Goal: Task Accomplishment & Management: Manage account settings

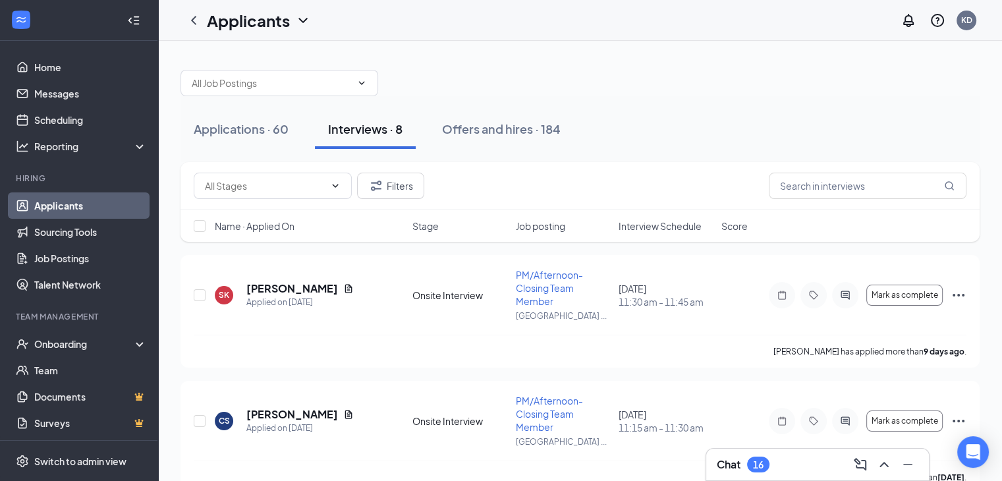
scroll to position [50, 0]
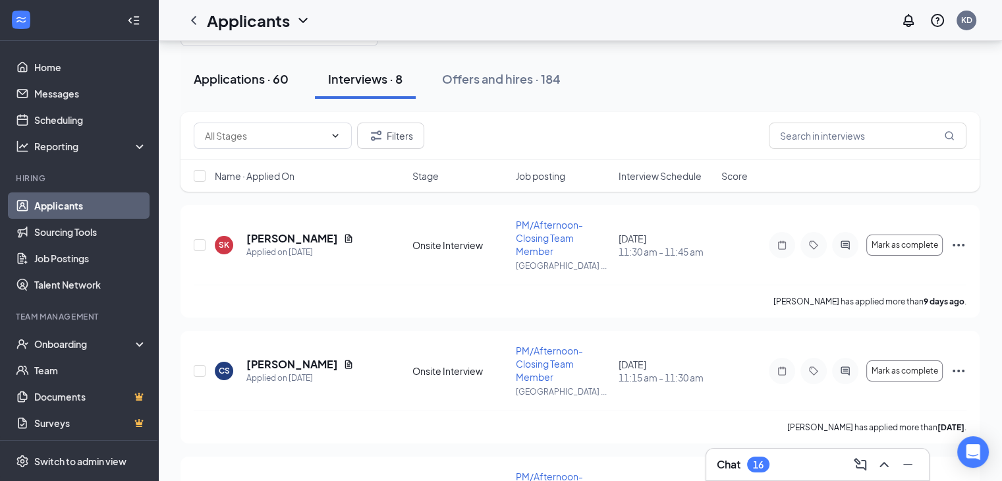
click at [242, 75] on div "Applications · 60" at bounding box center [241, 79] width 95 height 16
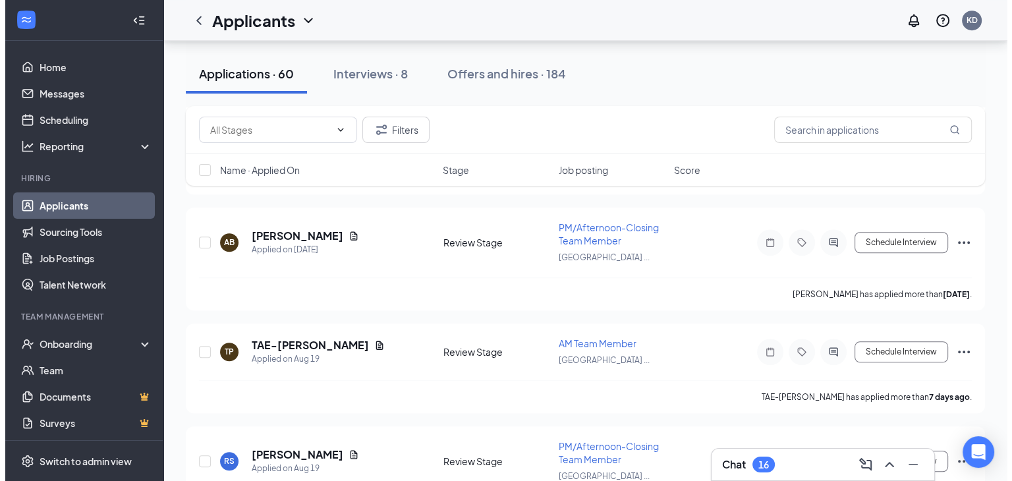
scroll to position [6397, 0]
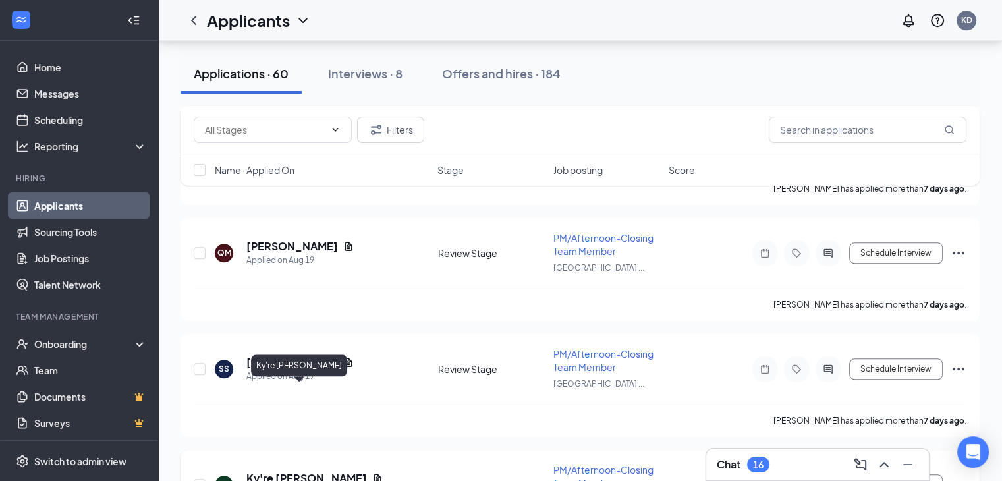
click at [279, 471] on h5 "Ky're [PERSON_NAME]" at bounding box center [306, 478] width 121 height 14
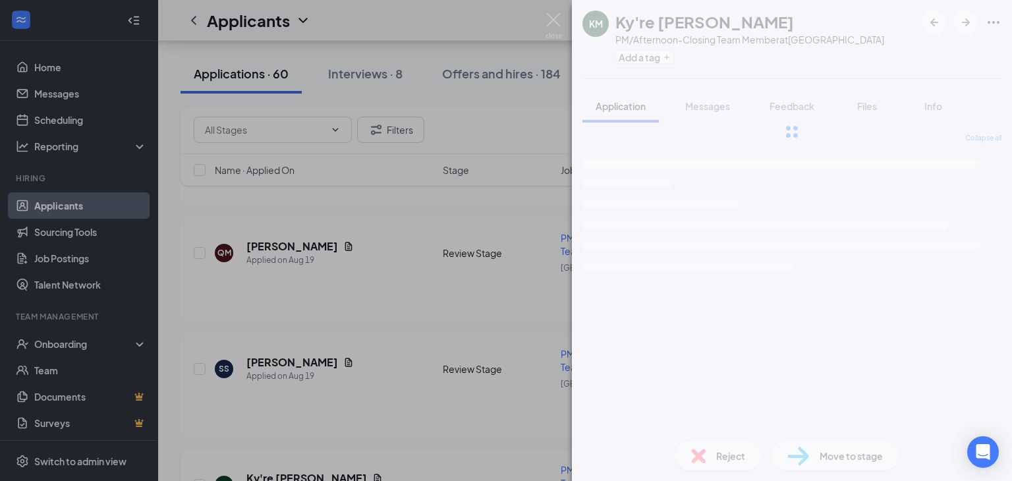
click at [279, 393] on div "KM Ky're [PERSON_NAME] PM/Afternoon-Closing Team Member at [GEOGRAPHIC_DATA] Ad…" at bounding box center [506, 240] width 1012 height 481
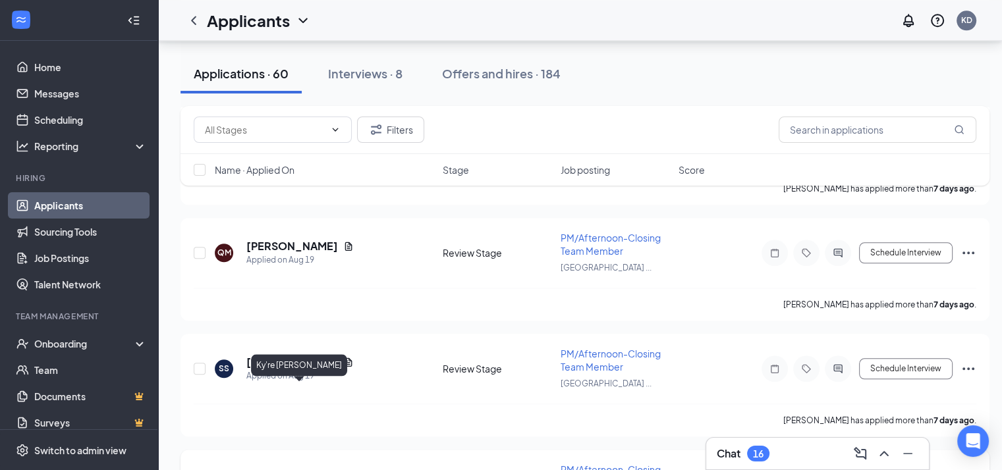
click at [269, 471] on h5 "Ky're [PERSON_NAME]" at bounding box center [306, 478] width 121 height 14
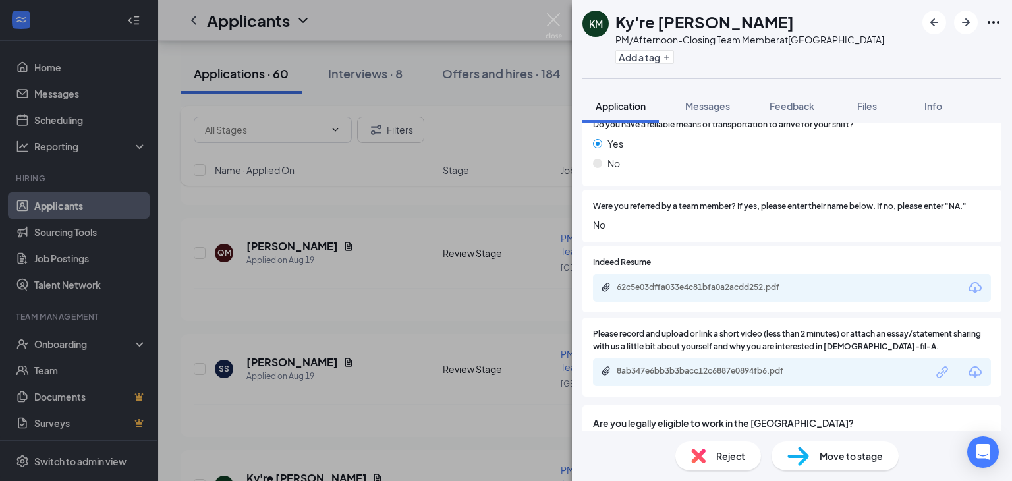
scroll to position [970, 0]
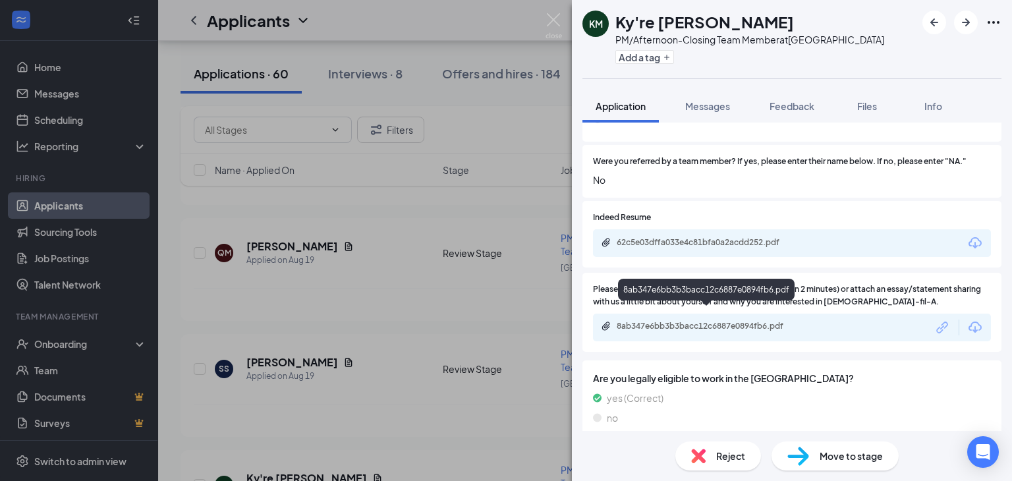
click at [714, 321] on div "8ab347e6bb3b3bacc12c6887e0894fb6.pdf" at bounding box center [709, 326] width 185 height 11
click at [738, 456] on span "Reject" at bounding box center [730, 456] width 29 height 14
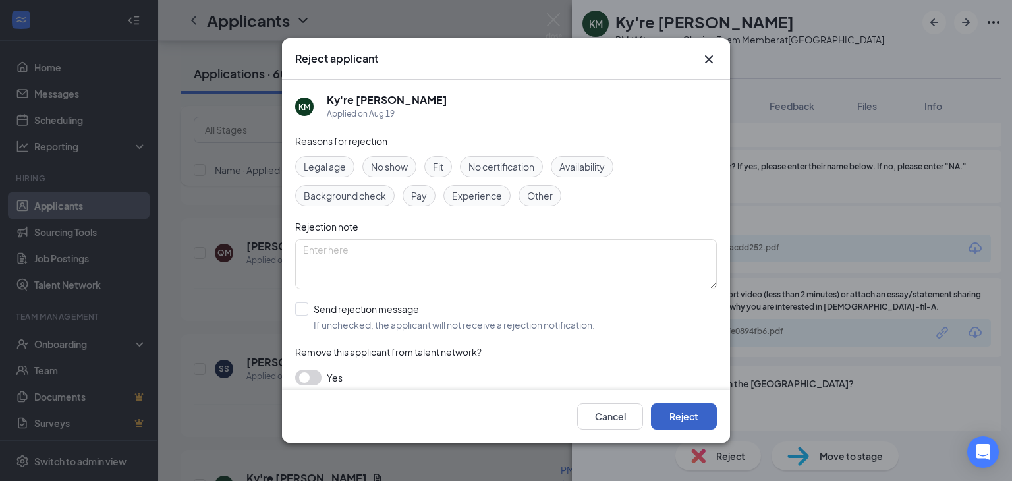
click at [693, 411] on button "Reject" at bounding box center [684, 416] width 66 height 26
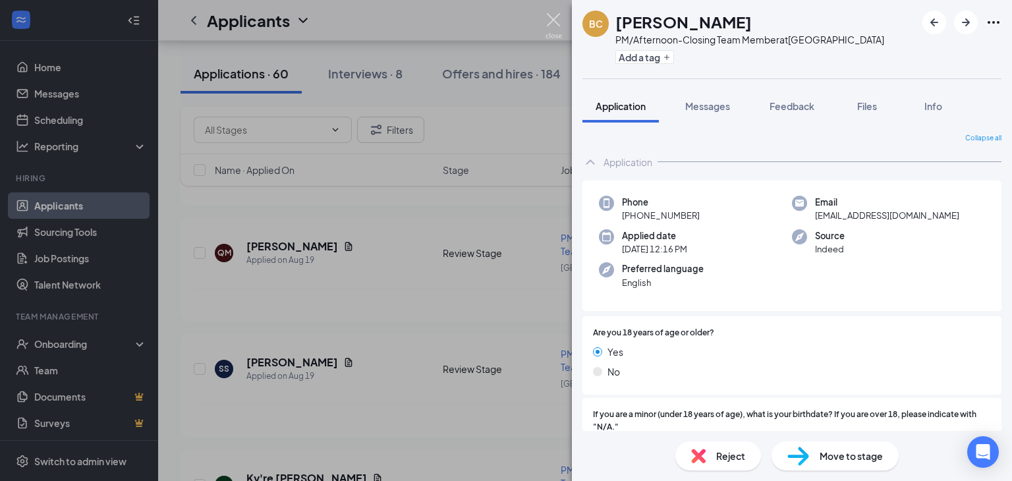
click at [553, 16] on img at bounding box center [554, 26] width 16 height 26
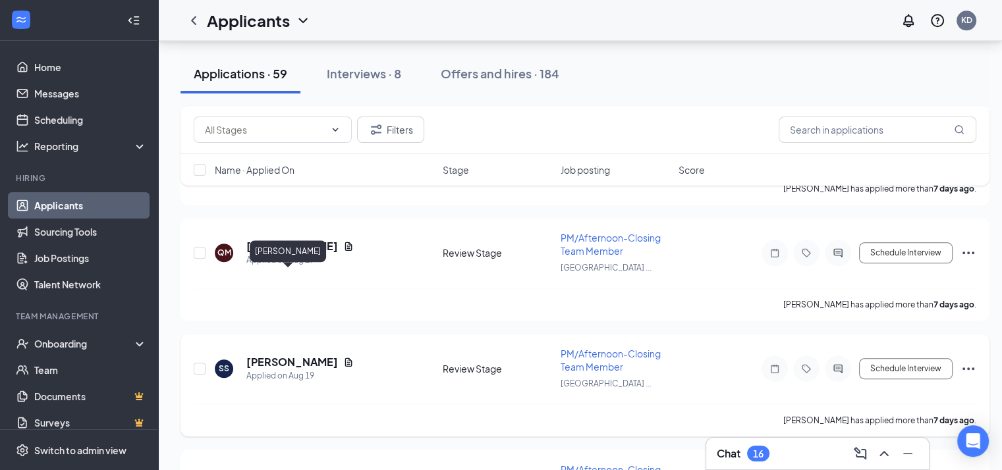
click at [290, 355] on h5 "[PERSON_NAME]" at bounding box center [292, 362] width 92 height 14
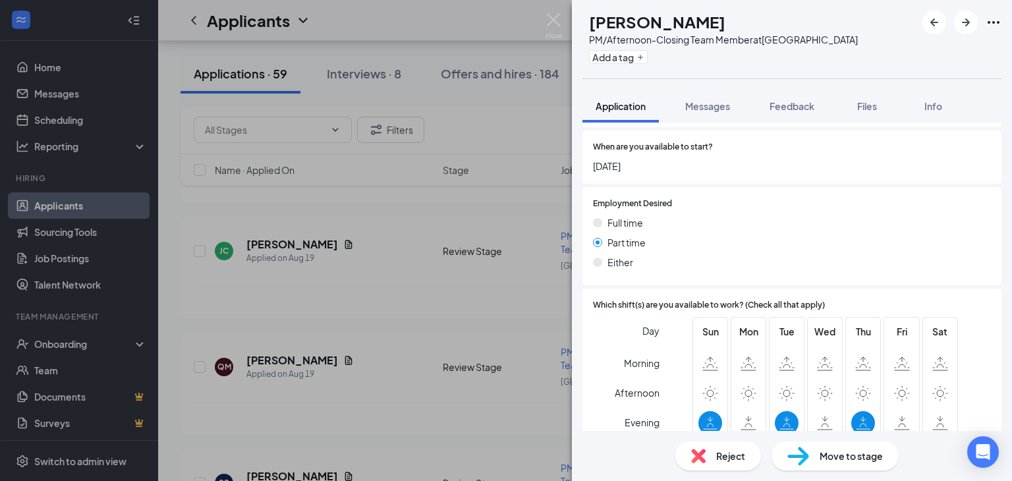
scroll to position [559, 0]
click at [733, 456] on span "Reject" at bounding box center [730, 456] width 29 height 14
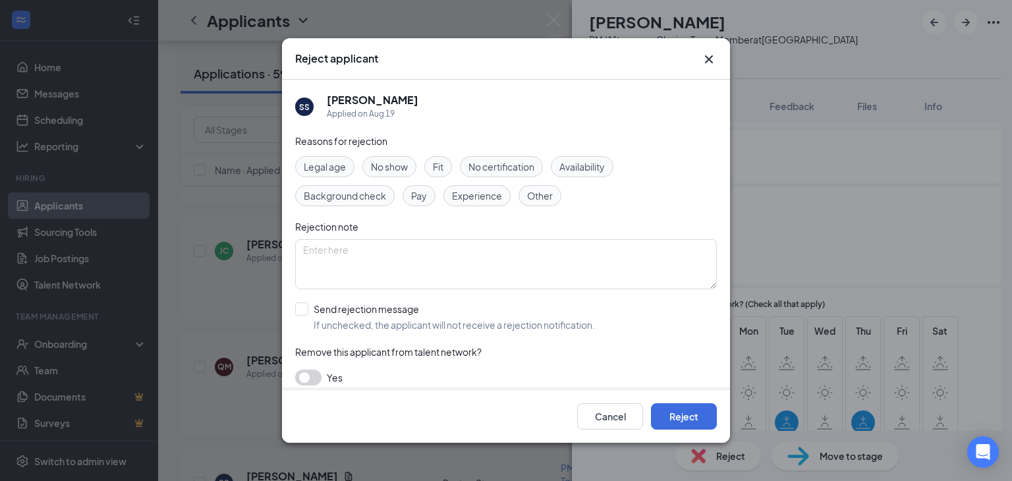
click at [567, 167] on span "Availability" at bounding box center [581, 166] width 45 height 14
click at [302, 308] on input "Send rejection message If unchecked, the applicant will not receive a rejection…" at bounding box center [445, 316] width 300 height 29
checkbox input "true"
click at [685, 401] on div "Cancel Reject" at bounding box center [506, 416] width 448 height 53
click at [679, 415] on button "Reject" at bounding box center [684, 416] width 66 height 26
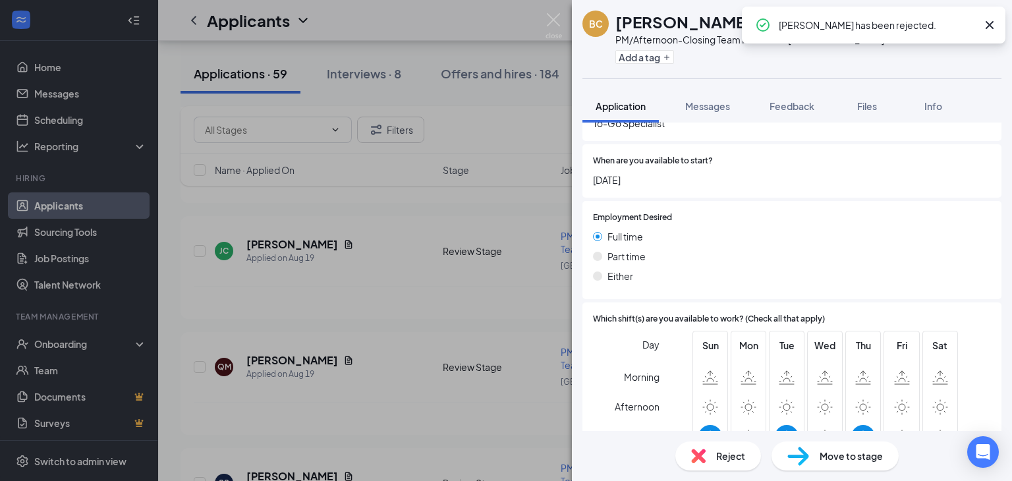
click at [554, 12] on div "BC [PERSON_NAME] PM/Afternoon-Closing Team Member at [GEOGRAPHIC_DATA] Add a ta…" at bounding box center [506, 240] width 1012 height 481
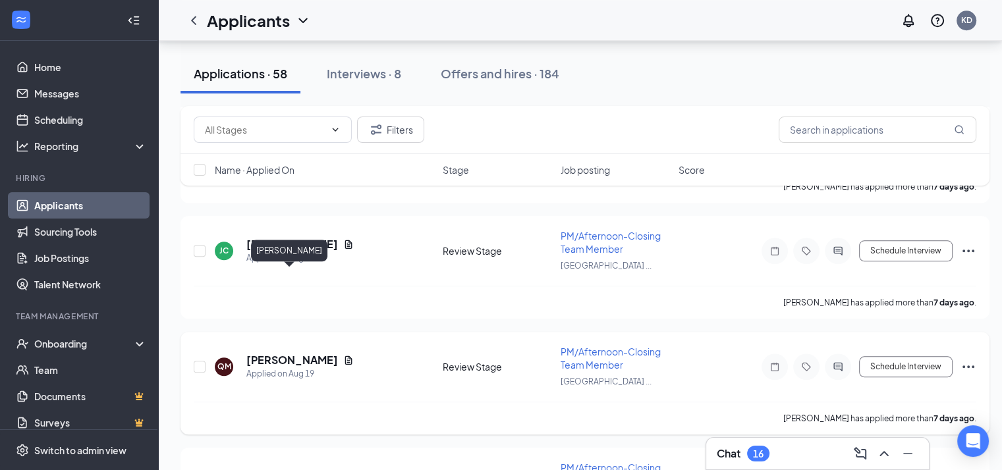
click at [280, 353] on h5 "[PERSON_NAME]" at bounding box center [292, 360] width 92 height 14
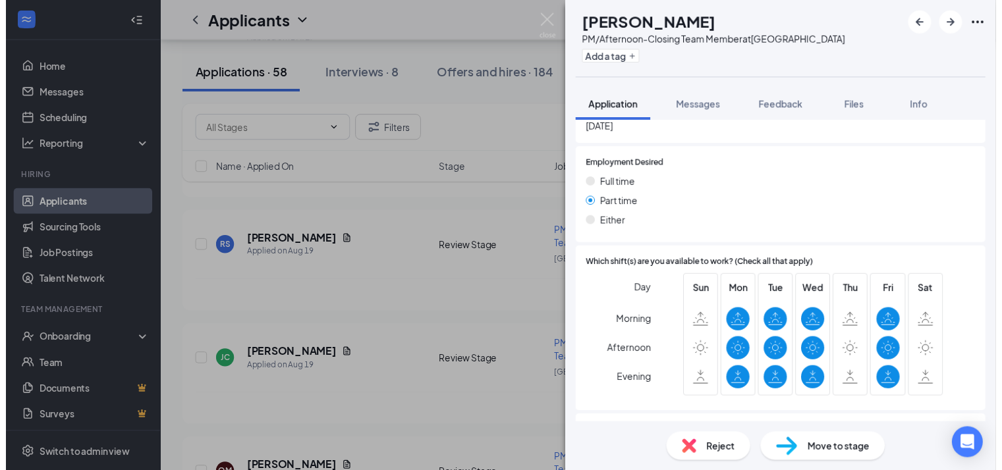
scroll to position [582, 0]
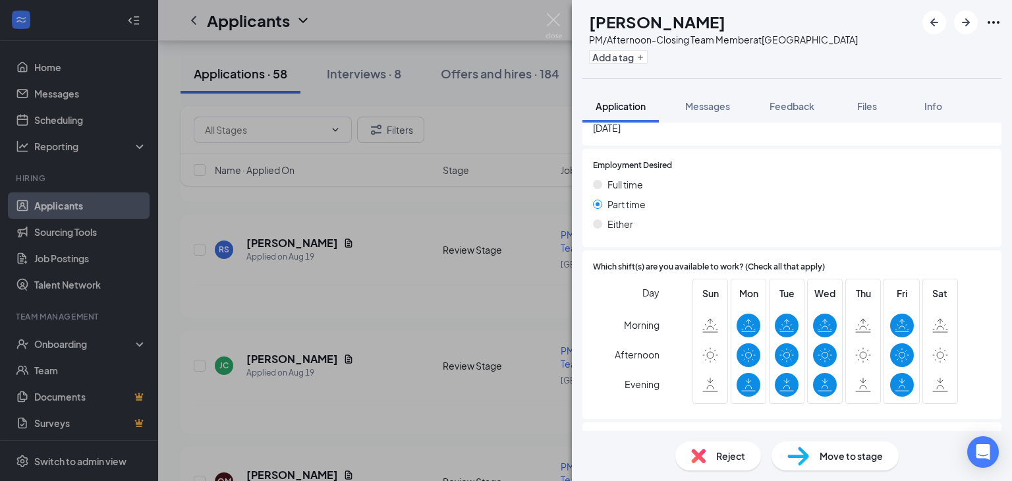
click at [729, 453] on span "Reject" at bounding box center [730, 456] width 29 height 14
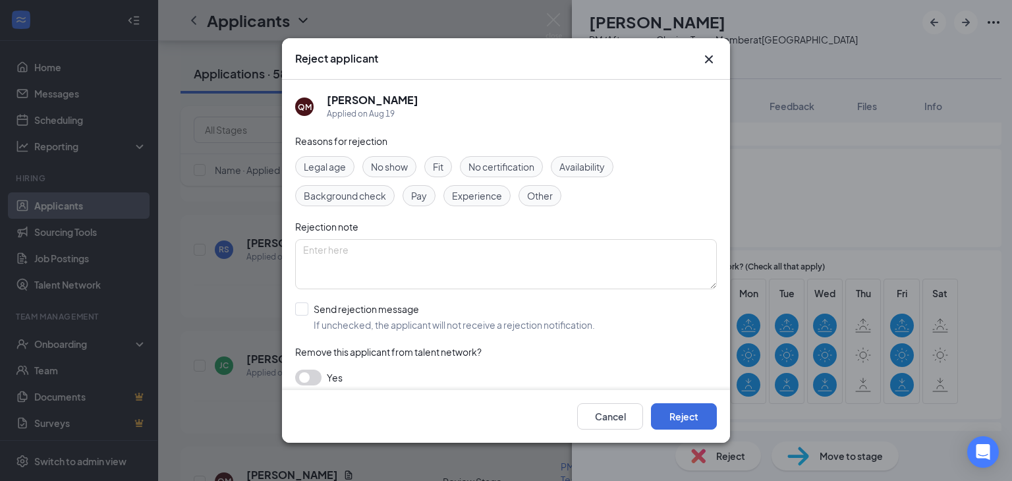
click at [577, 171] on span "Availability" at bounding box center [581, 166] width 45 height 14
click at [335, 247] on textarea at bounding box center [506, 264] width 422 height 50
type textarea "N o [DATE] availability"
click at [304, 309] on input "Send rejection message If unchecked, the applicant will not receive a rejection…" at bounding box center [445, 316] width 300 height 29
checkbox input "true"
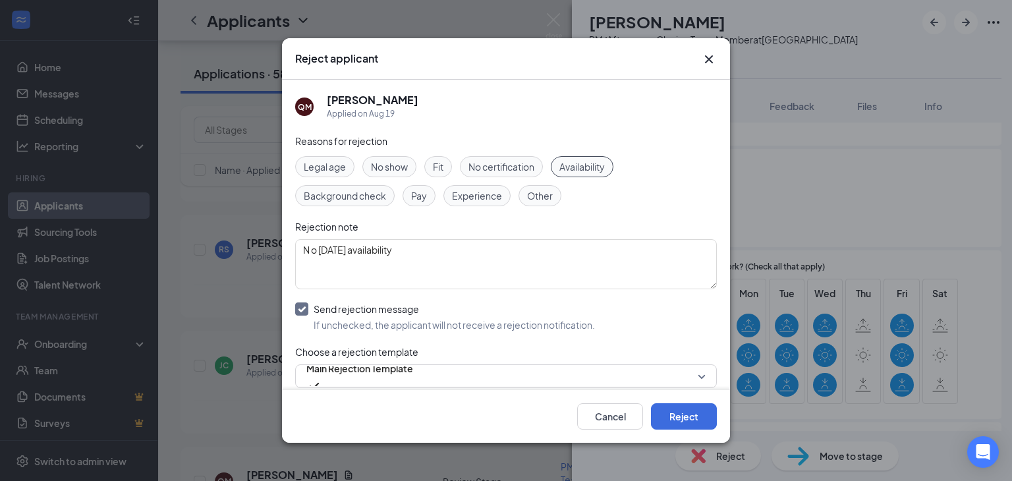
drag, startPoint x: 670, startPoint y: 409, endPoint x: 664, endPoint y: 434, distance: 25.7
click at [664, 434] on div "Cancel Reject" at bounding box center [506, 416] width 448 height 53
click at [683, 414] on button "Reject" at bounding box center [684, 416] width 66 height 26
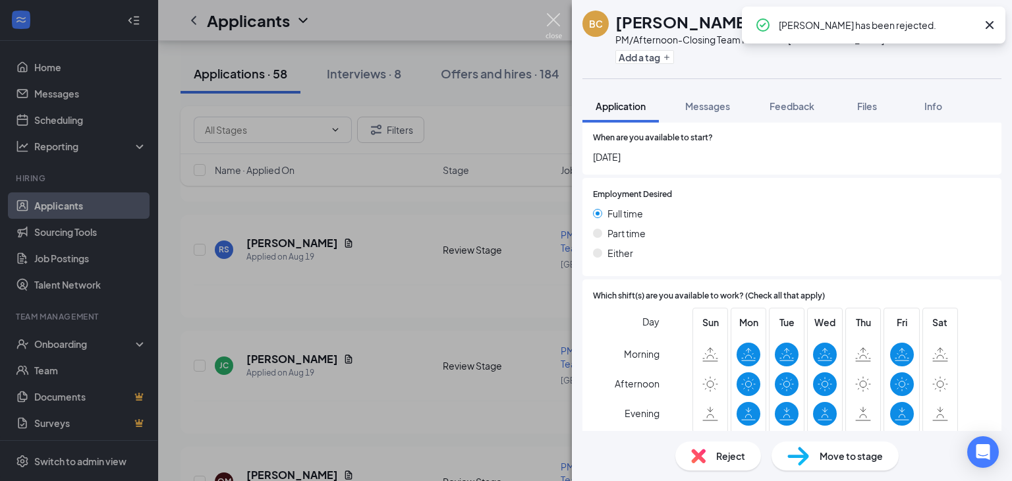
click at [554, 16] on img at bounding box center [554, 26] width 16 height 26
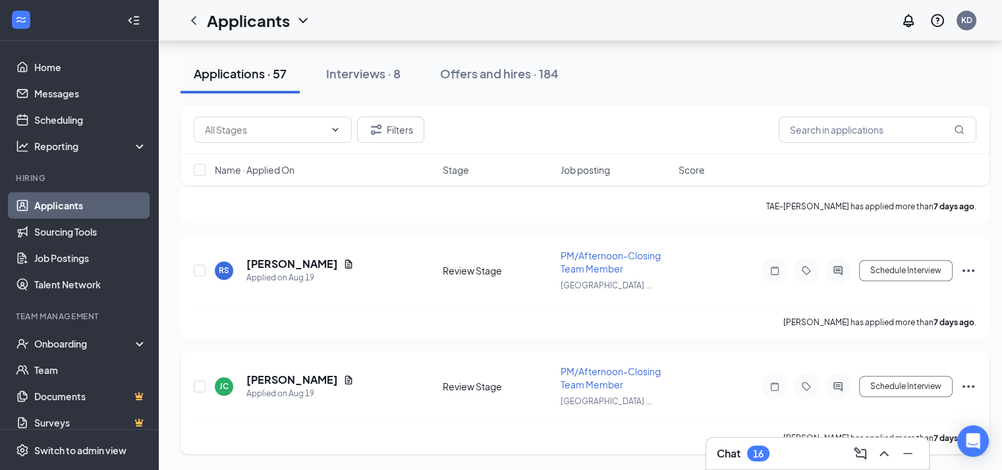
scroll to position [6064, 0]
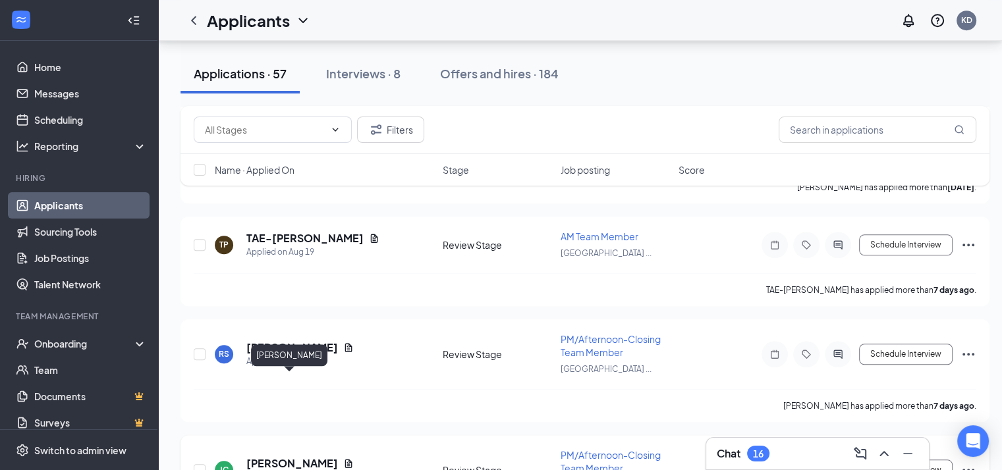
click at [297, 457] on h5 "[PERSON_NAME]" at bounding box center [292, 464] width 92 height 14
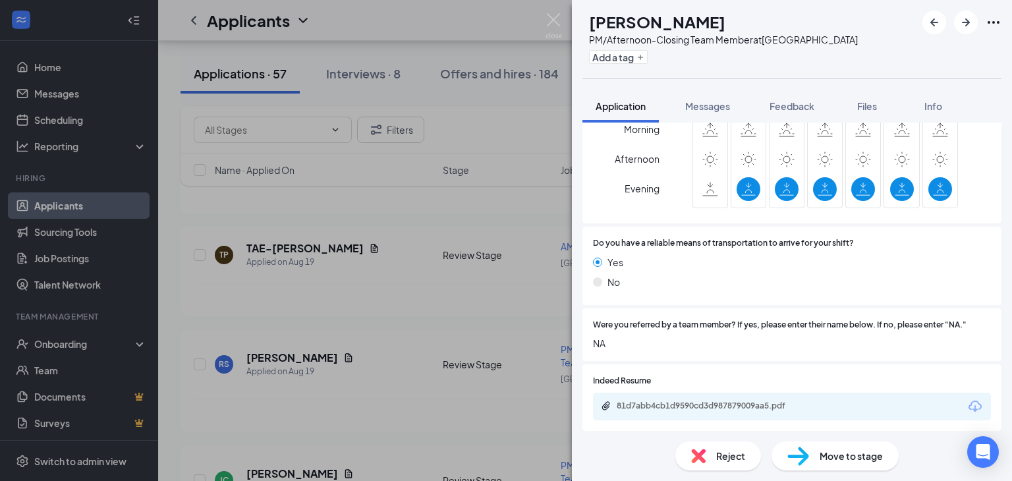
scroll to position [941, 0]
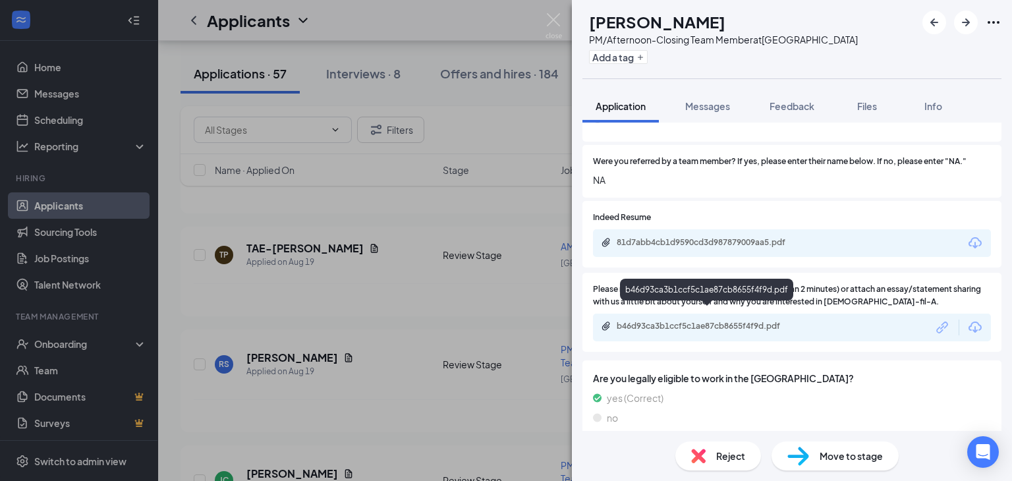
click at [733, 321] on div "b46d93ca3b1ccf5c1ae87cb8655f4f9d.pdf" at bounding box center [709, 326] width 185 height 11
click at [649, 237] on div "81d7abb4cb1d9590cd3d987879009aa5.pdf" at bounding box center [709, 242] width 185 height 11
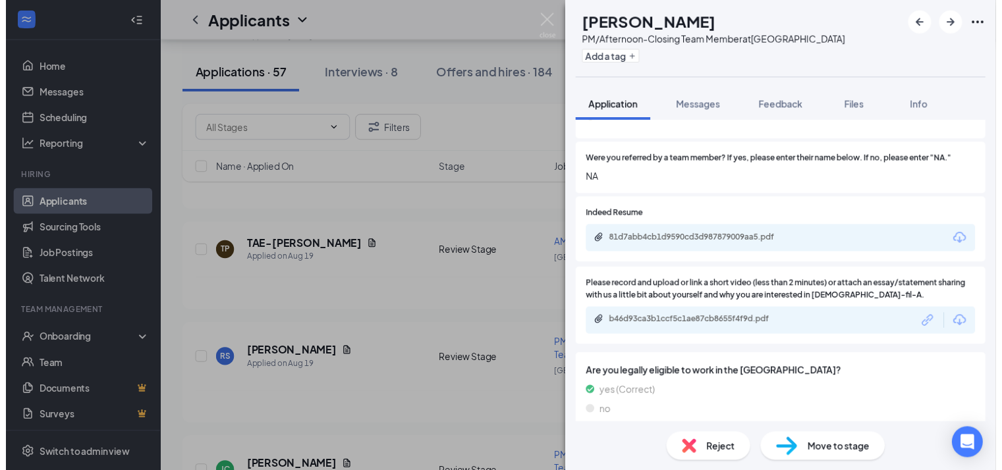
scroll to position [936, 0]
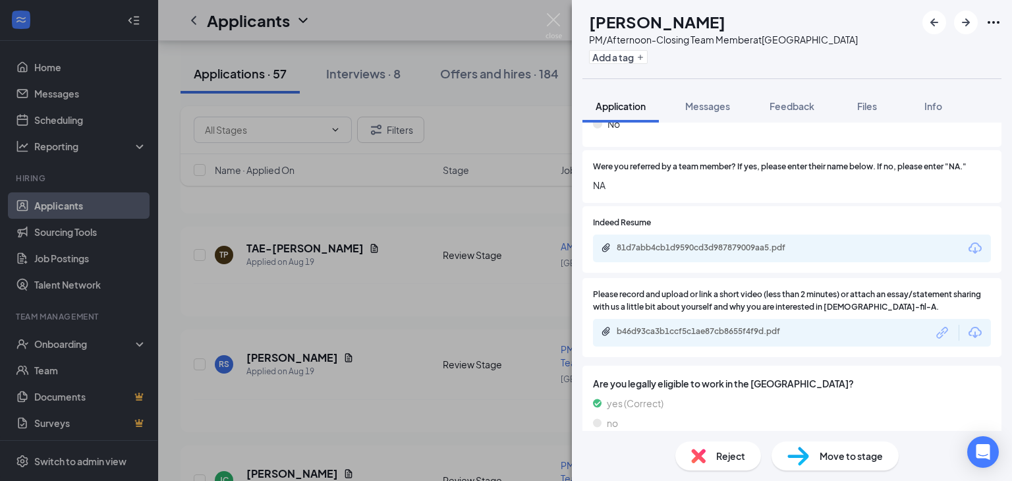
click at [718, 326] on div "b46d93ca3b1ccf5c1ae87cb8655f4f9d.pdf" at bounding box center [709, 331] width 185 height 11
click at [809, 453] on div "Move to stage" at bounding box center [835, 455] width 127 height 29
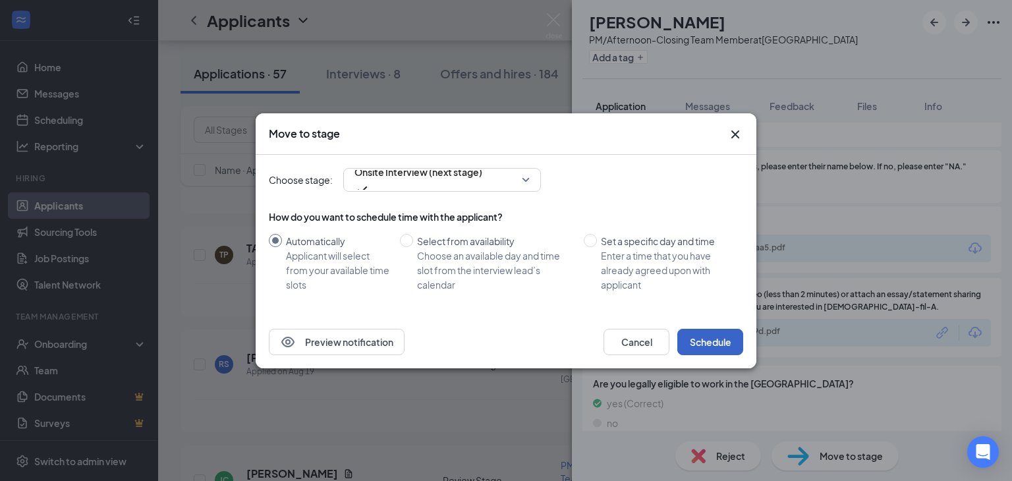
click at [732, 340] on button "Schedule" at bounding box center [710, 342] width 66 height 26
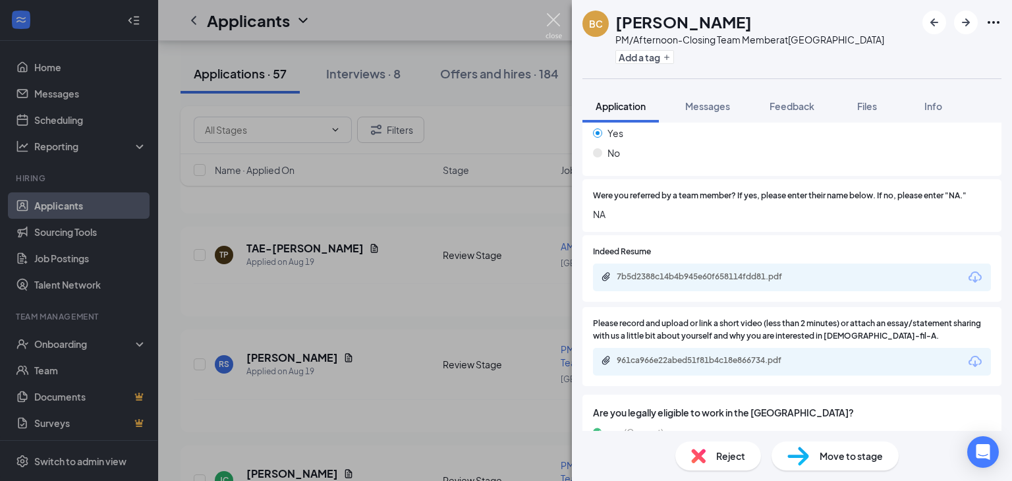
click at [554, 18] on img at bounding box center [554, 26] width 16 height 26
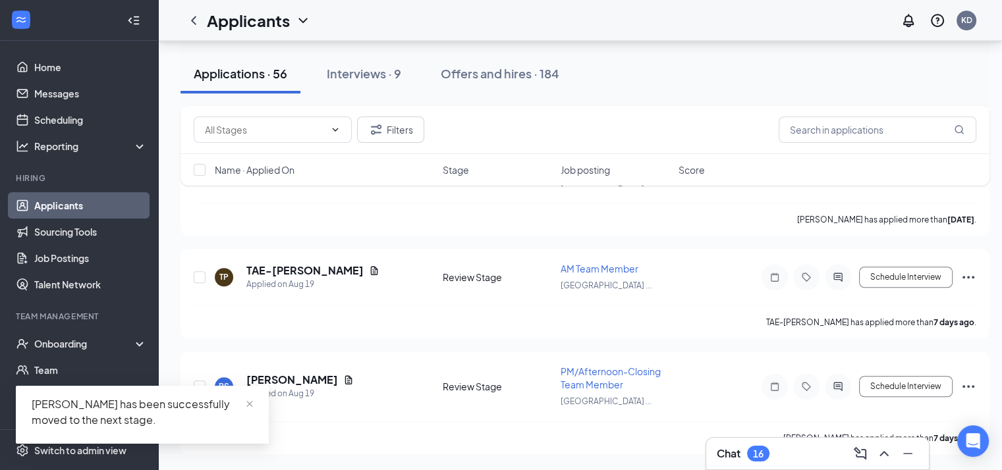
scroll to position [5949, 0]
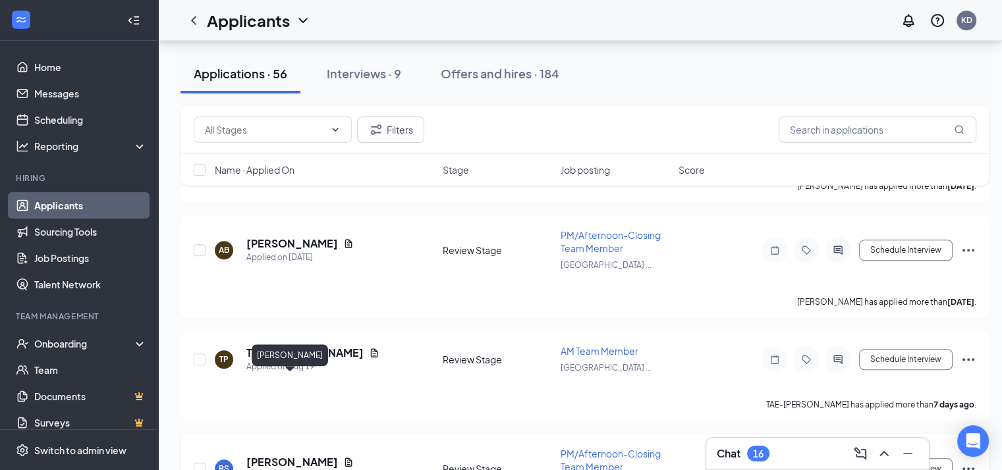
click at [306, 455] on h5 "[PERSON_NAME]" at bounding box center [292, 462] width 92 height 14
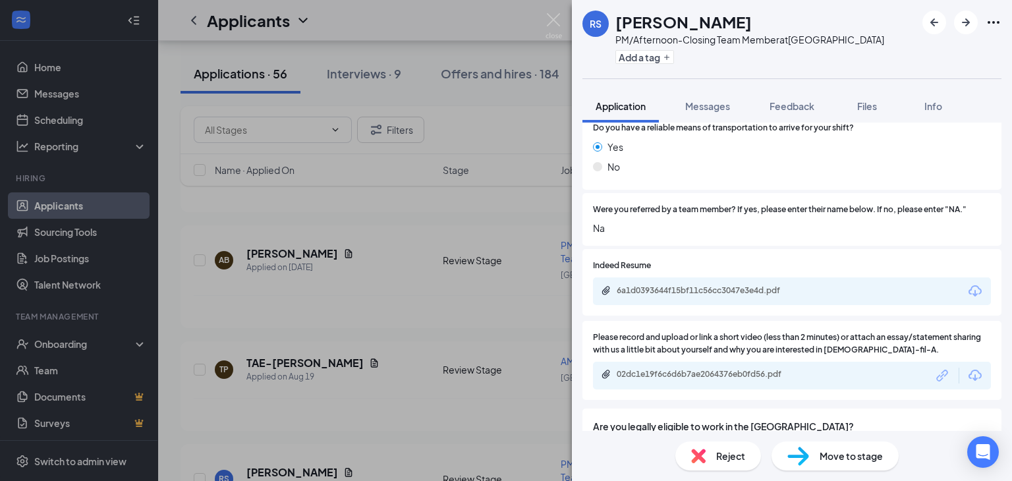
scroll to position [941, 0]
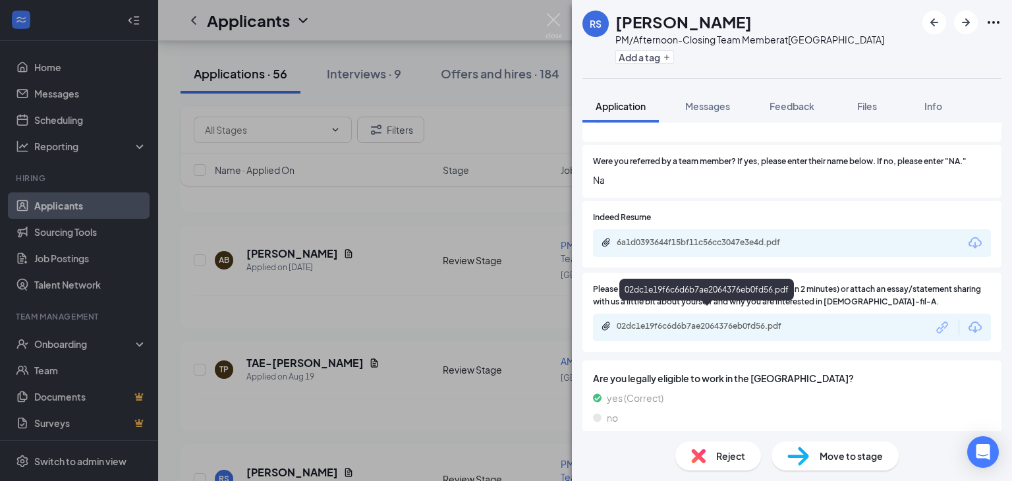
click at [729, 321] on div "02dc1e19f6c6d6b7ae2064376eb0fd56.pdf" at bounding box center [709, 326] width 185 height 11
click at [704, 237] on div "6a1d0393644f15bf11c56cc3047e3e4d.pdf" at bounding box center [709, 242] width 185 height 11
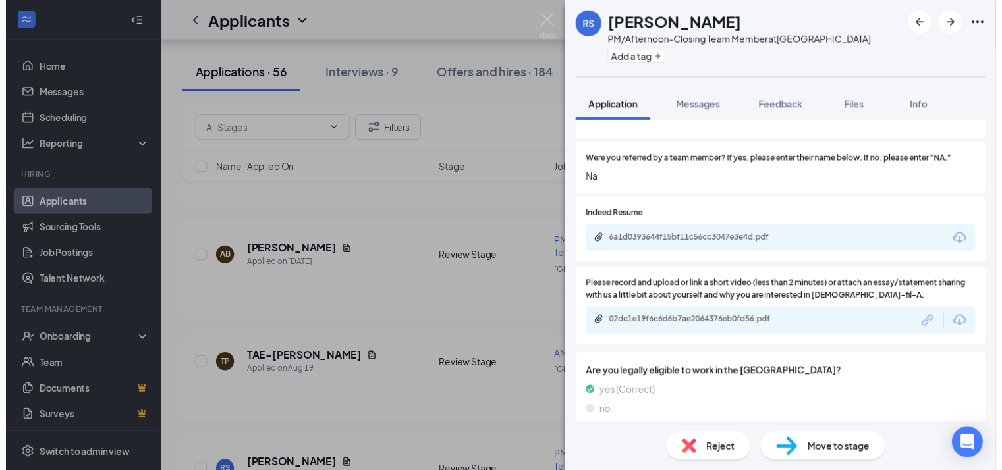
scroll to position [936, 0]
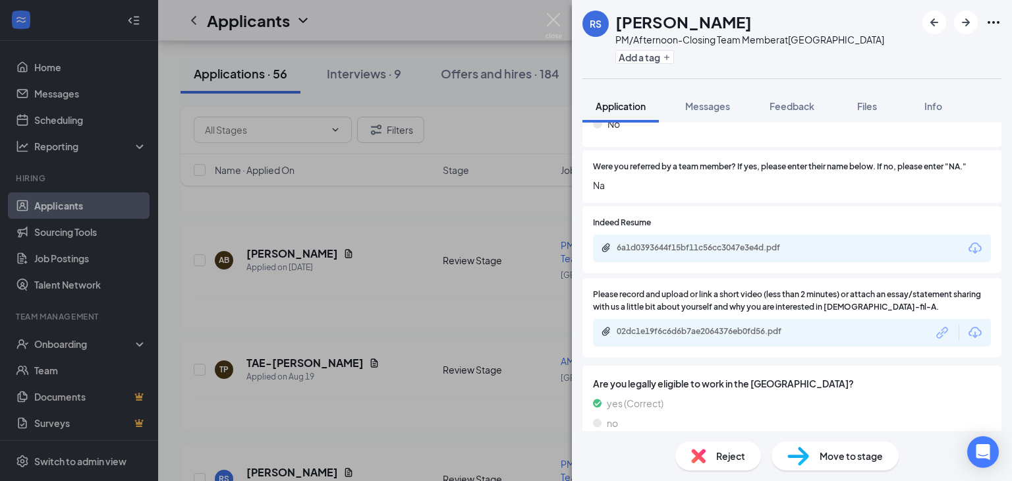
click at [853, 453] on span "Move to stage" at bounding box center [851, 456] width 63 height 14
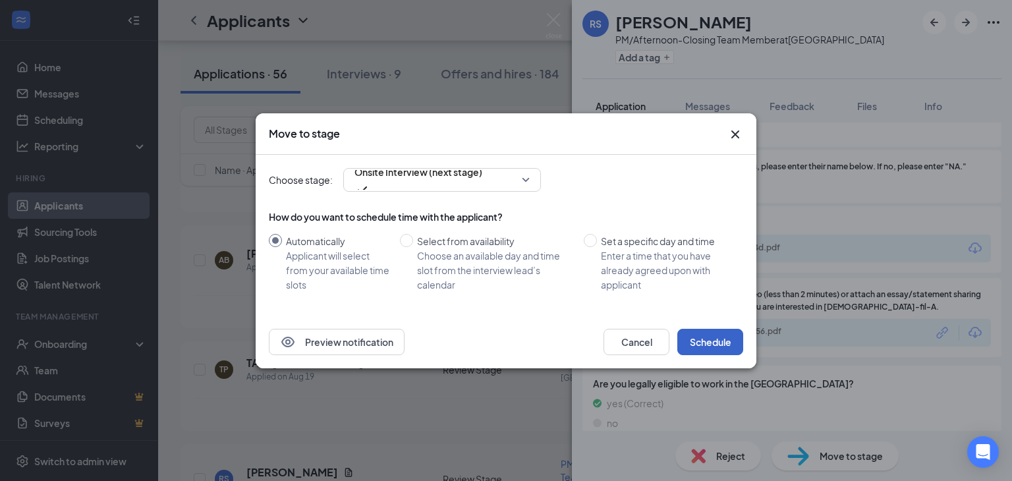
click at [719, 338] on button "Schedule" at bounding box center [710, 342] width 66 height 26
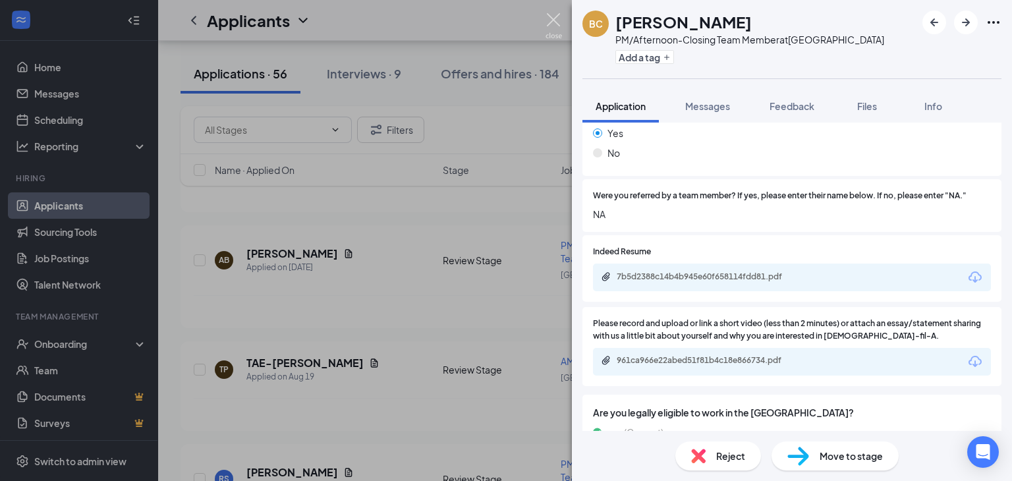
click at [554, 18] on img at bounding box center [554, 26] width 16 height 26
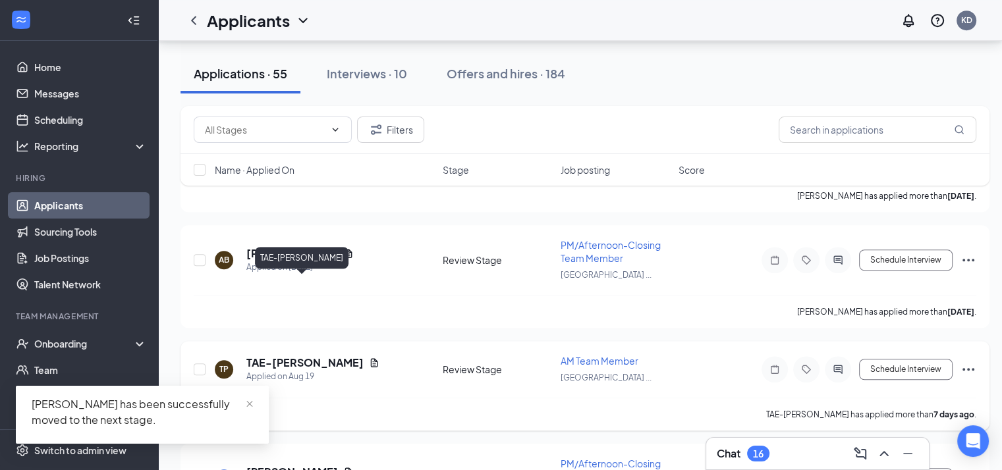
click at [271, 356] on h5 "TAE-[PERSON_NAME]" at bounding box center [304, 363] width 117 height 14
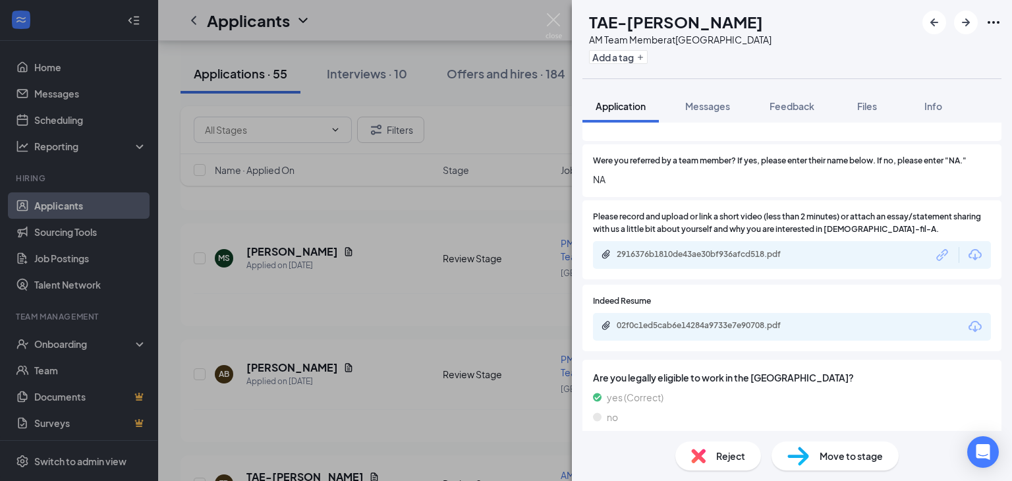
scroll to position [1042, 0]
click at [741, 321] on div "02f0c1ed5cab6e14284a9733e7e90708.pdf" at bounding box center [709, 326] width 185 height 11
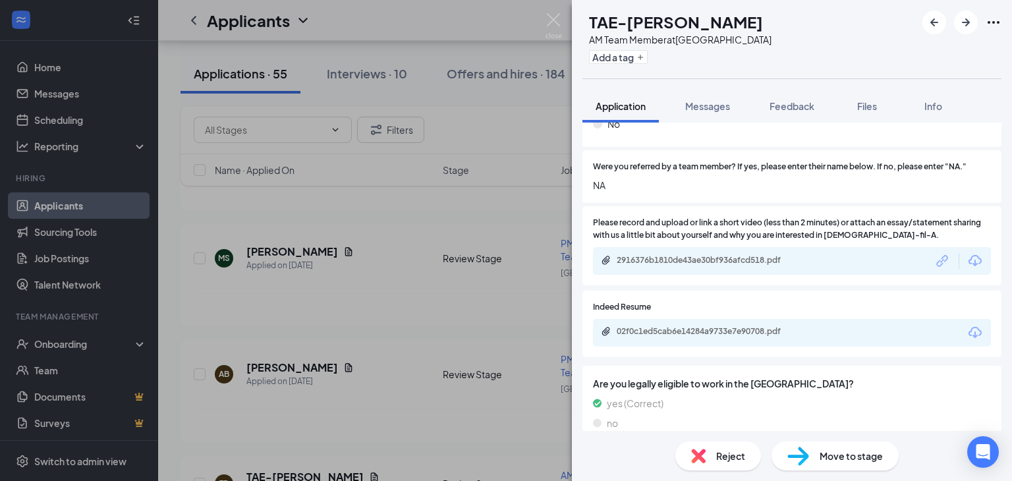
click at [740, 458] on span "Reject" at bounding box center [730, 456] width 29 height 14
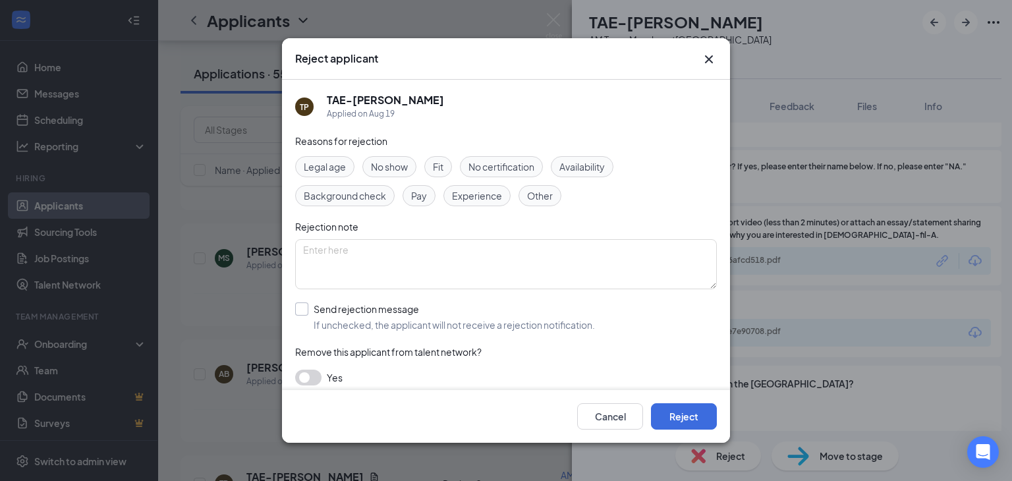
click at [299, 304] on input "Send rejection message If unchecked, the applicant will not receive a rejection…" at bounding box center [445, 316] width 300 height 29
checkbox input "true"
click at [701, 407] on button "Reject" at bounding box center [684, 416] width 66 height 26
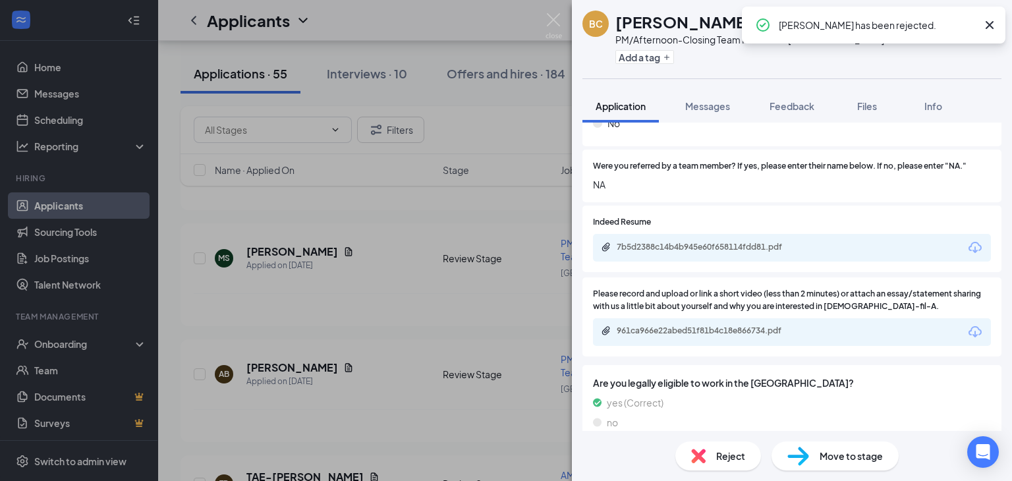
scroll to position [965, 0]
drag, startPoint x: 783, startPoint y: 77, endPoint x: 357, endPoint y: 338, distance: 499.3
click at [553, 14] on img at bounding box center [554, 26] width 16 height 26
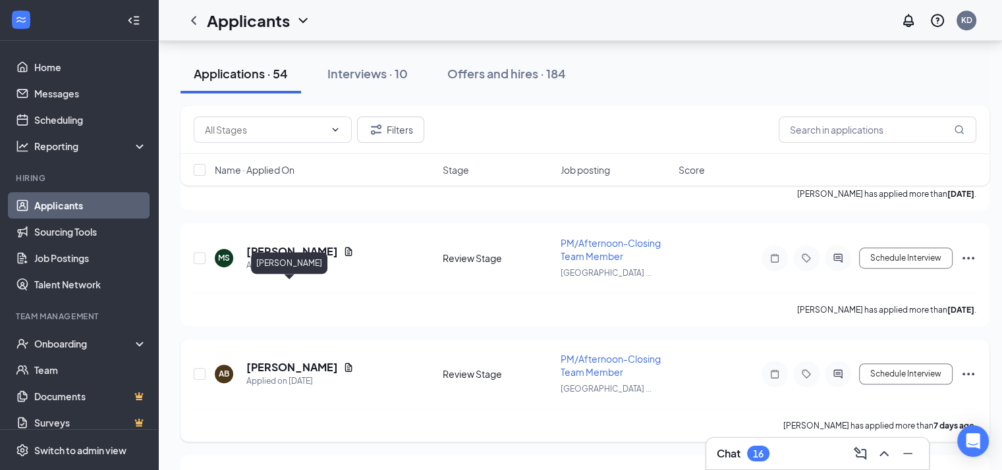
click at [273, 360] on h5 "[PERSON_NAME]" at bounding box center [292, 367] width 92 height 14
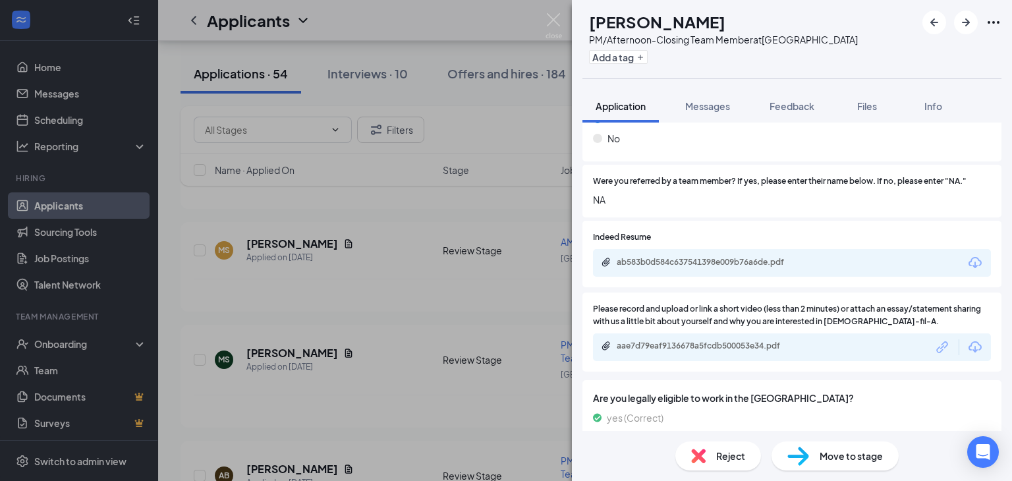
scroll to position [941, 0]
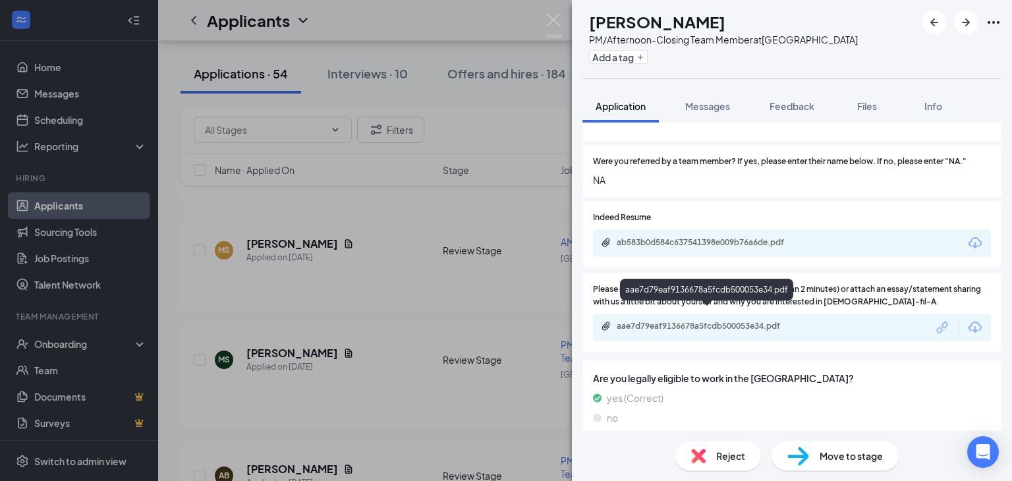
click at [716, 321] on div "aae7d79eaf9136678a5fcdb500053e34.pdf" at bounding box center [709, 326] width 185 height 11
click at [669, 237] on div "ab583b0d584c637541398e009b76a6de.pdf" at bounding box center [709, 242] width 185 height 11
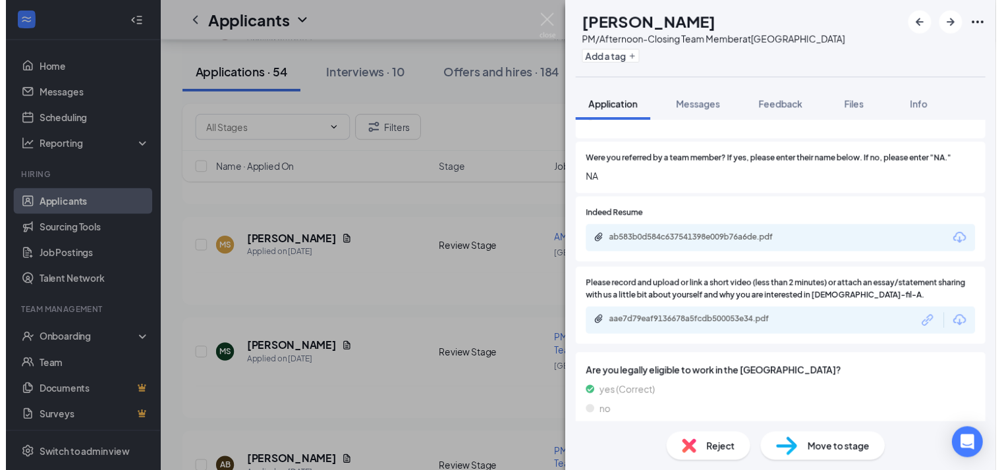
scroll to position [936, 0]
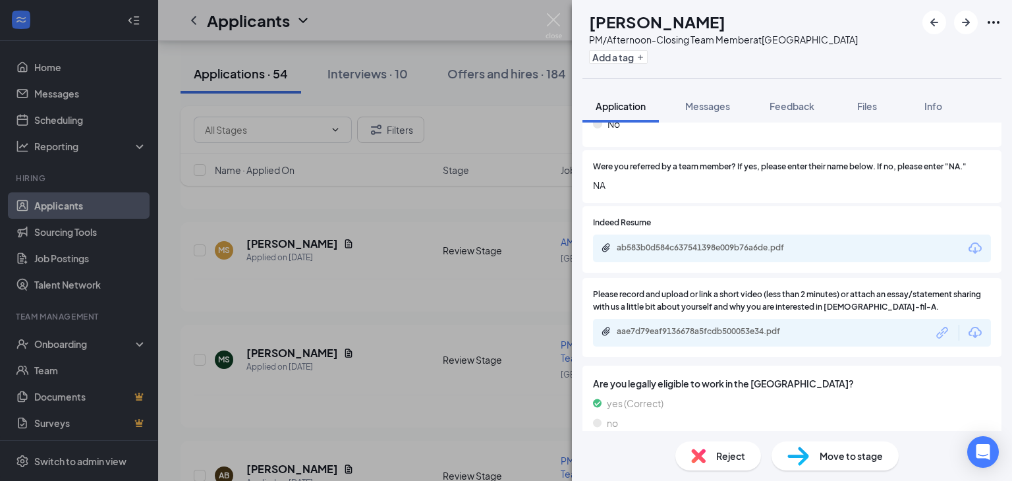
click at [741, 459] on span "Reject" at bounding box center [730, 456] width 29 height 14
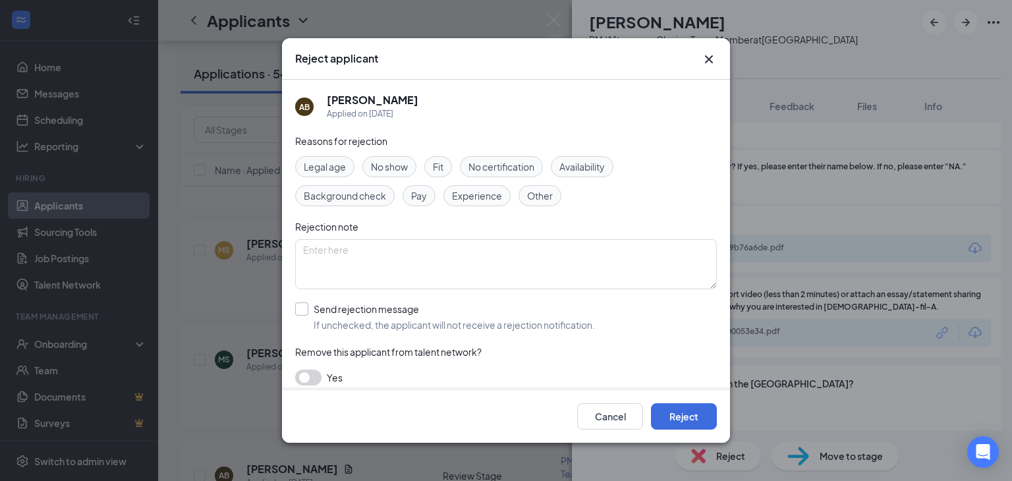
click at [298, 309] on input "Send rejection message If unchecked, the applicant will not receive a rejection…" at bounding box center [445, 316] width 300 height 29
checkbox input "true"
click at [697, 414] on button "Reject" at bounding box center [684, 416] width 66 height 26
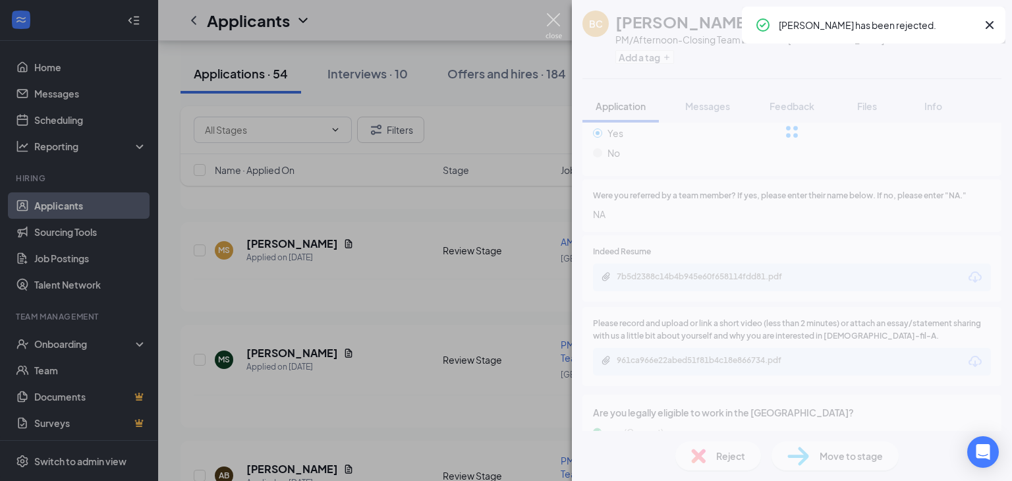
click at [554, 18] on img at bounding box center [554, 26] width 16 height 26
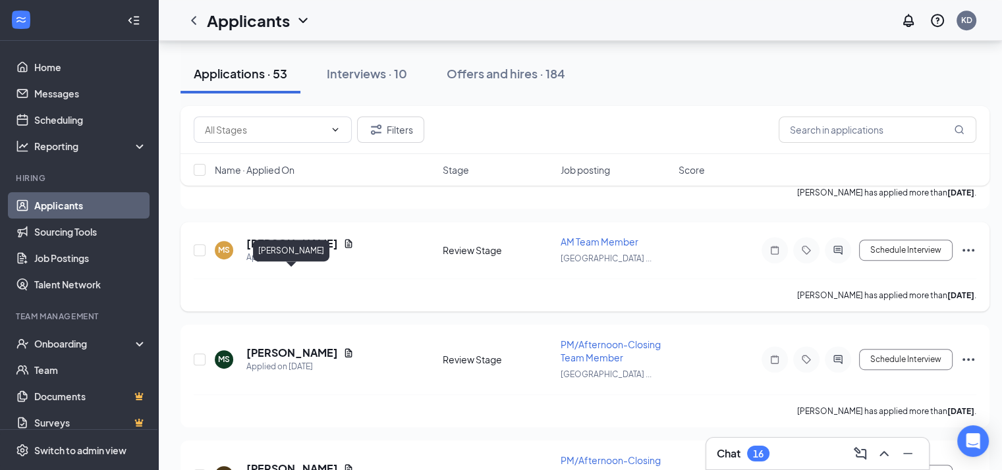
click at [295, 251] on h5 "[PERSON_NAME]" at bounding box center [292, 244] width 92 height 14
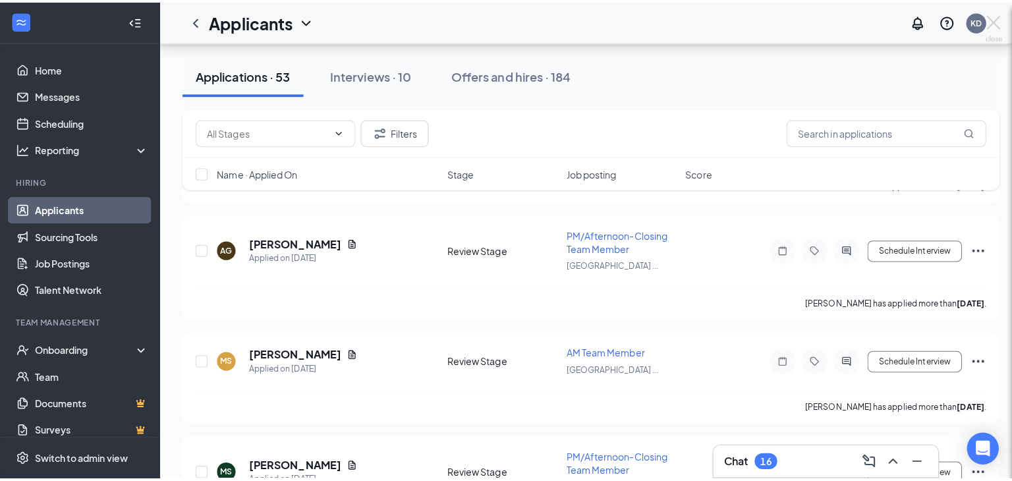
scroll to position [5609, 0]
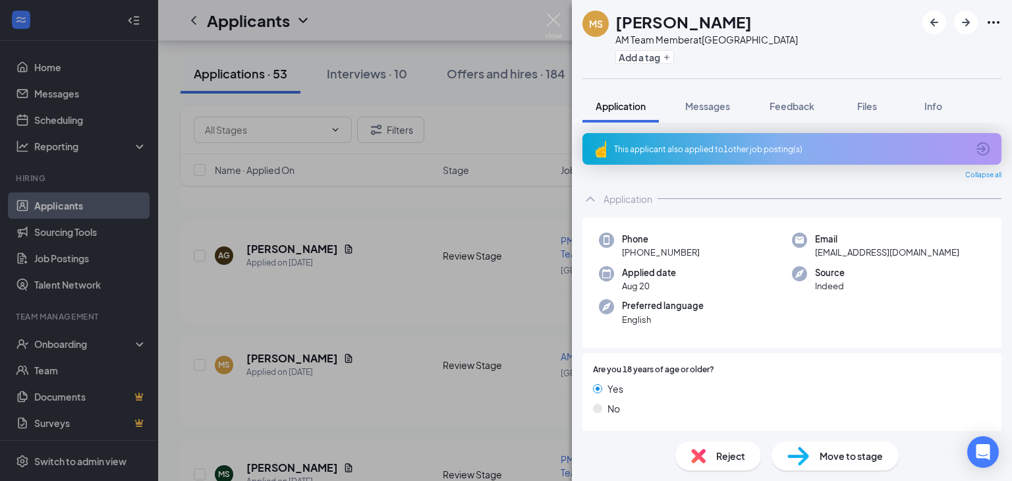
click at [708, 148] on div "This applicant also applied to 1 other job posting(s)" at bounding box center [790, 149] width 353 height 11
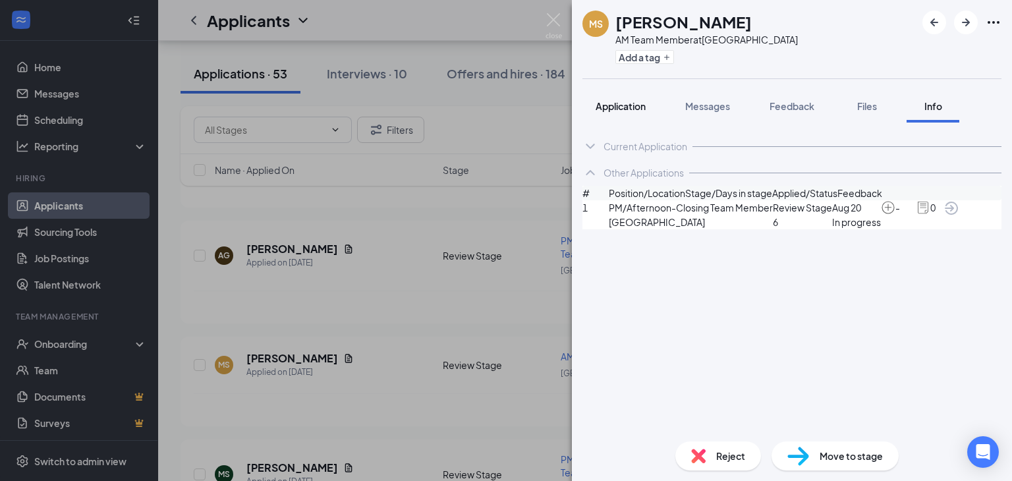
click at [629, 106] on span "Application" at bounding box center [621, 106] width 50 height 12
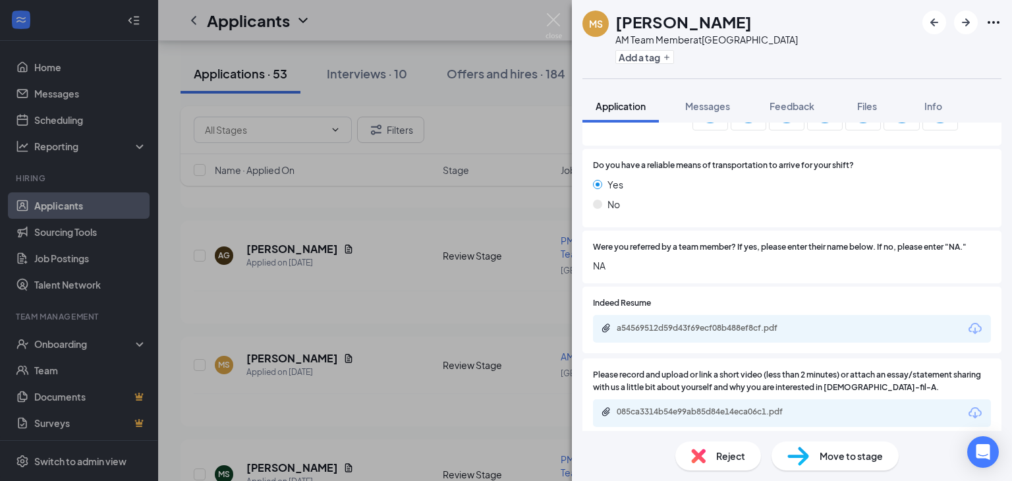
scroll to position [991, 0]
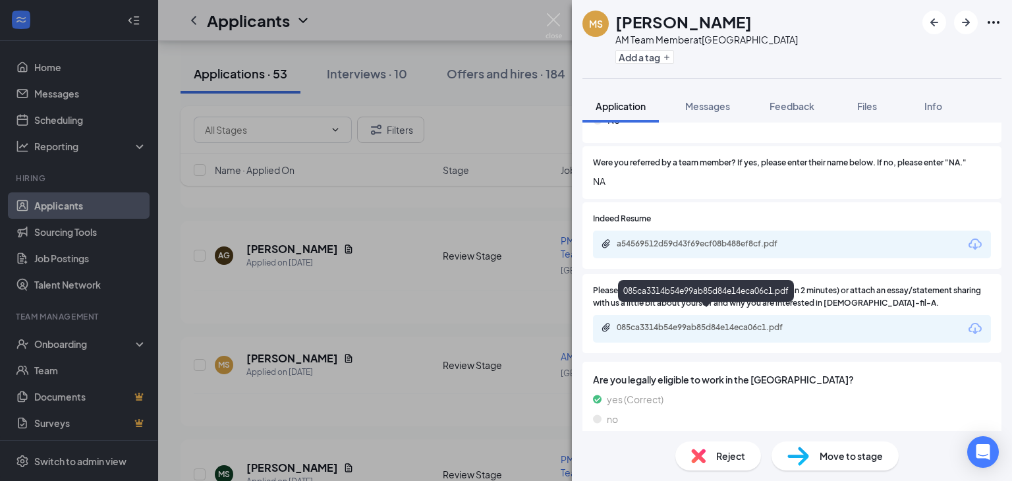
click at [704, 322] on div "085ca3314b54e99ab85d84e14eca06c1.pdf" at bounding box center [709, 327] width 185 height 11
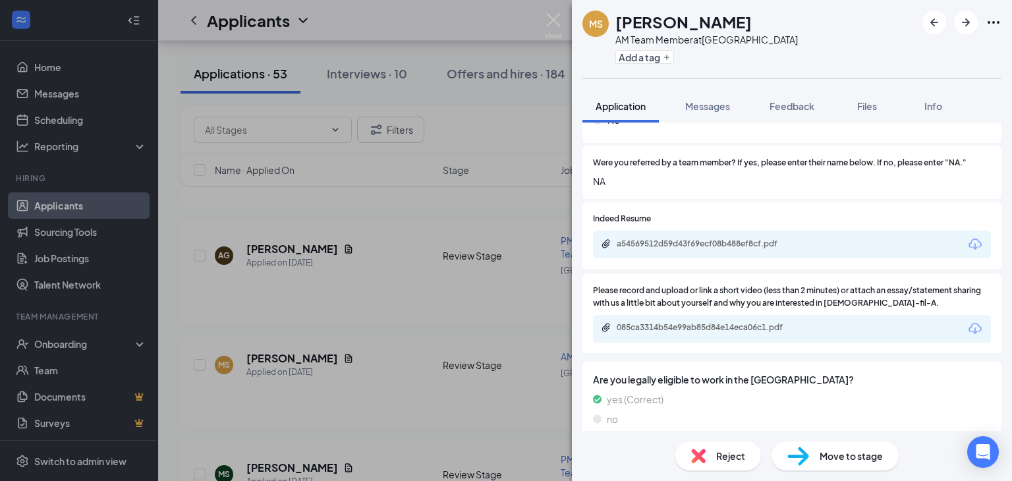
scroll to position [987, 0]
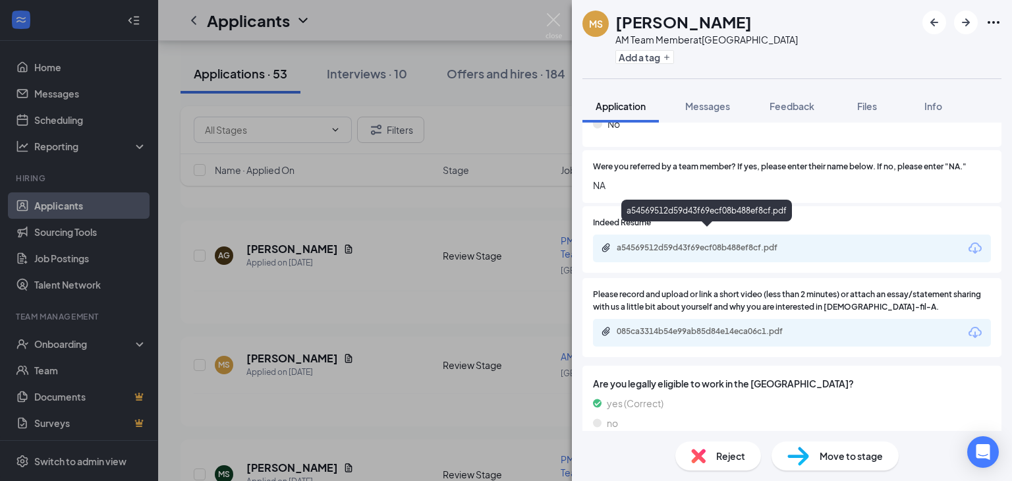
click at [668, 235] on div "a54569512d59d43f69ecf08b488ef8cf.pdf" at bounding box center [792, 249] width 398 height 28
click at [684, 242] on div "a54569512d59d43f69ecf08b488ef8cf.pdf" at bounding box center [709, 247] width 185 height 11
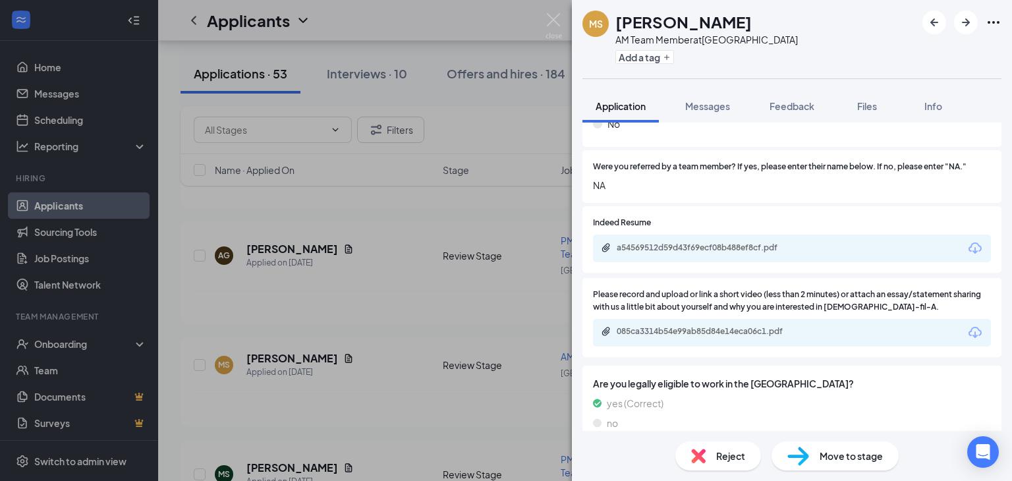
click at [712, 460] on div "Reject" at bounding box center [718, 455] width 86 height 29
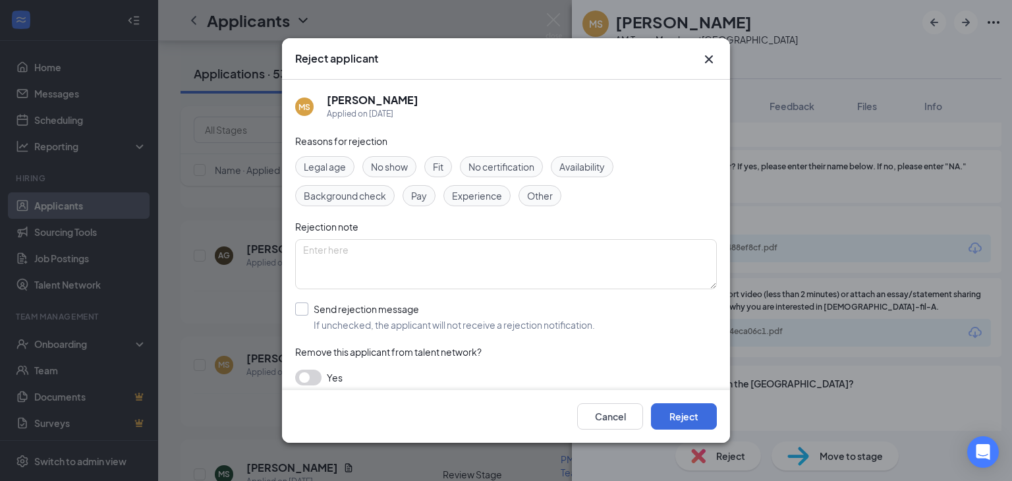
click at [300, 306] on input "Send rejection message If unchecked, the applicant will not receive a rejection…" at bounding box center [445, 316] width 300 height 29
checkbox input "true"
click at [673, 411] on button "Reject" at bounding box center [684, 416] width 66 height 26
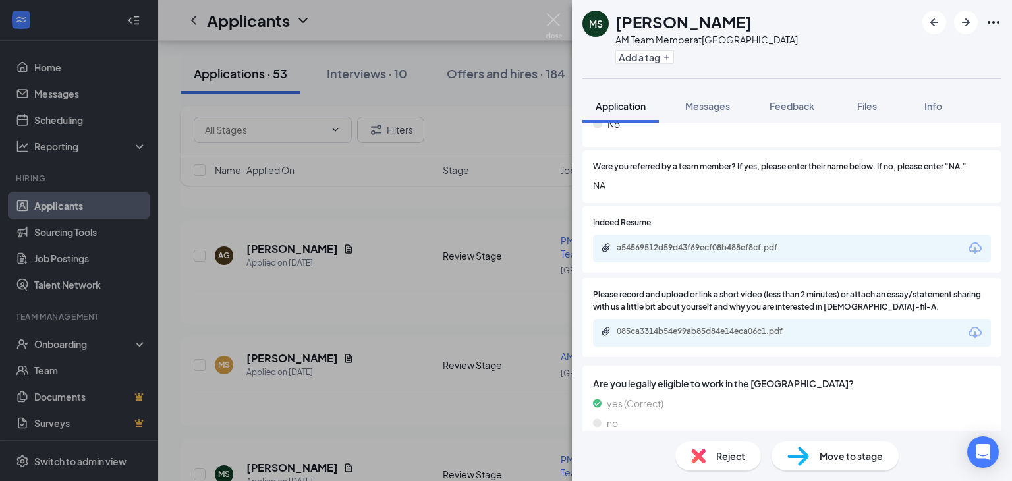
click at [704, 61] on div "Add a tag" at bounding box center [706, 57] width 183 height 22
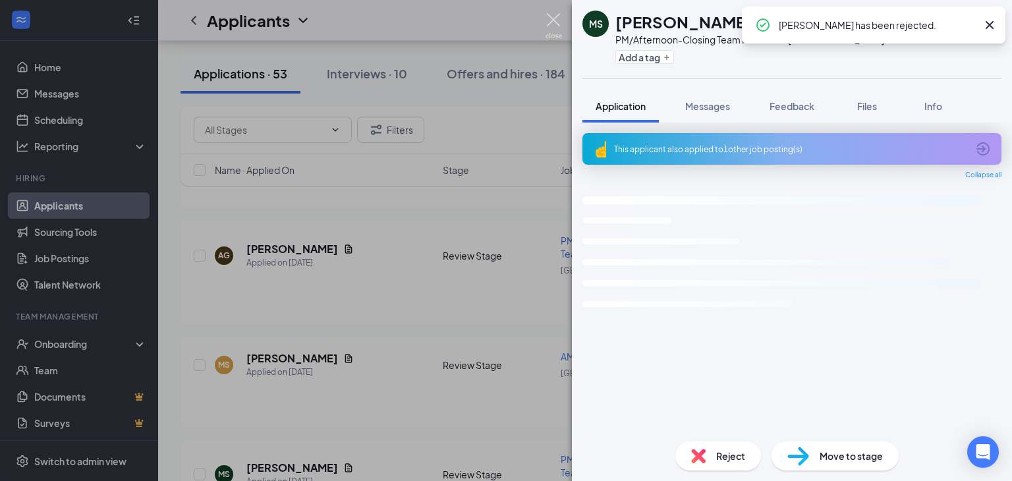
click at [552, 15] on img at bounding box center [554, 26] width 16 height 26
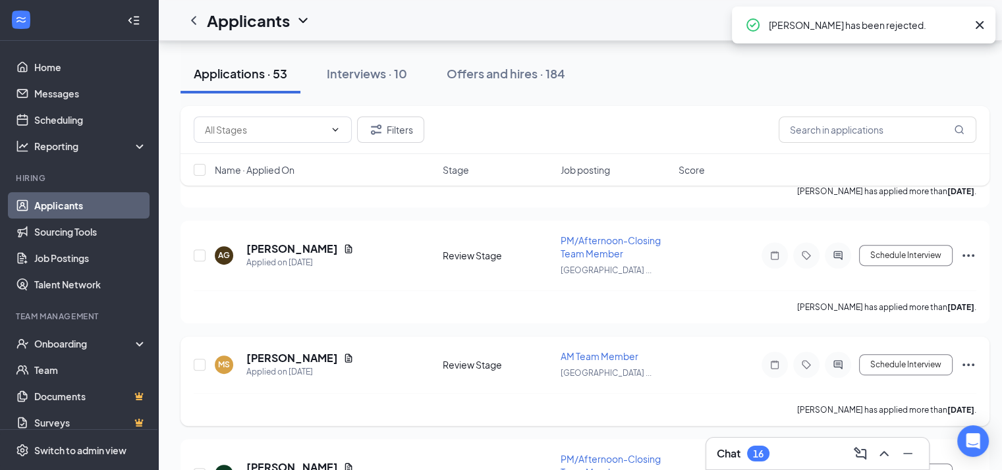
click at [285, 351] on h5 "[PERSON_NAME]" at bounding box center [292, 358] width 92 height 14
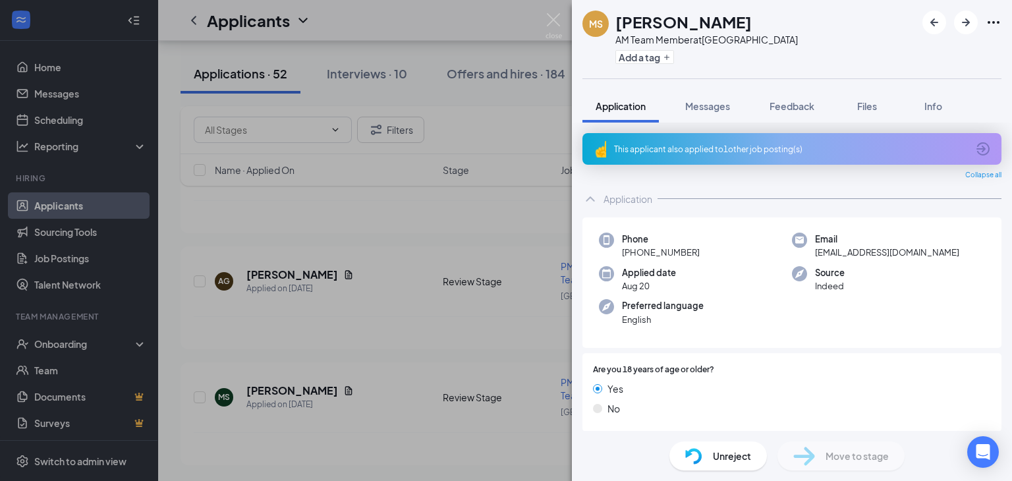
scroll to position [5507, 0]
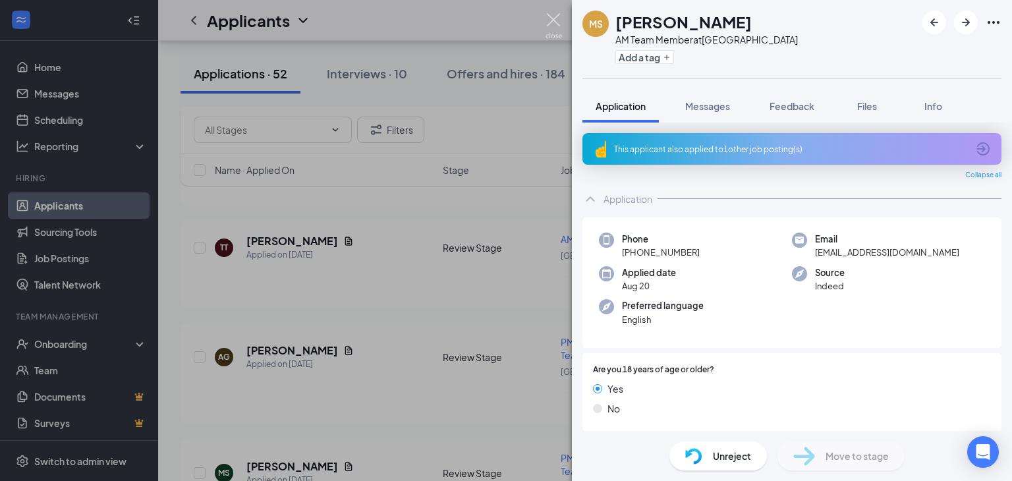
click at [553, 15] on img at bounding box center [554, 26] width 16 height 26
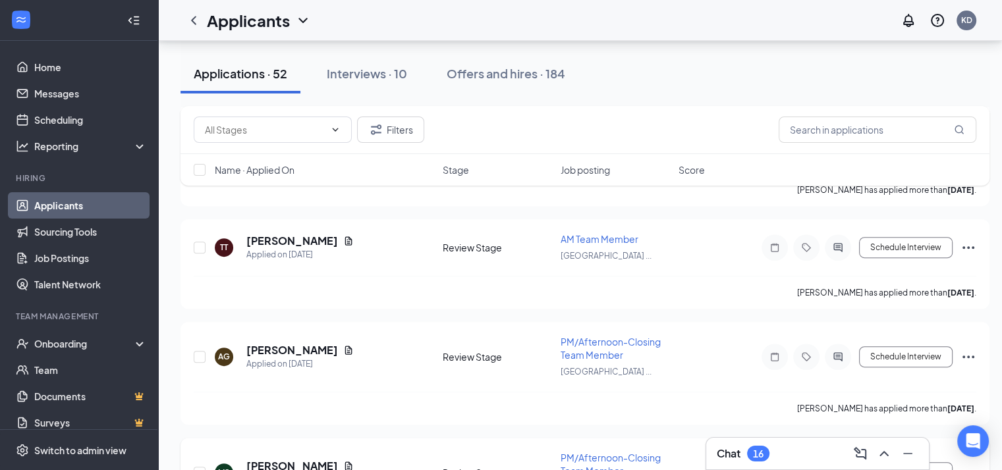
click at [300, 459] on h5 "[PERSON_NAME]" at bounding box center [292, 466] width 92 height 14
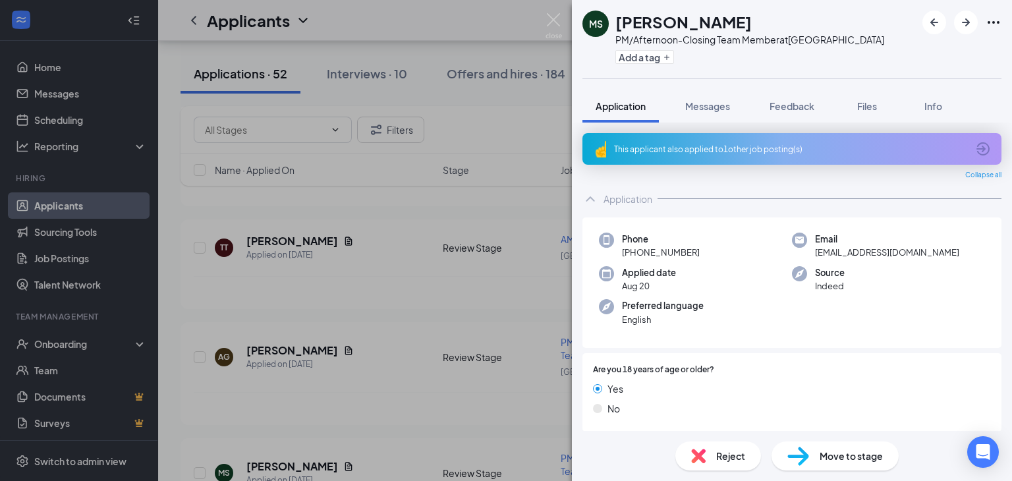
click at [725, 459] on span "Reject" at bounding box center [730, 456] width 29 height 14
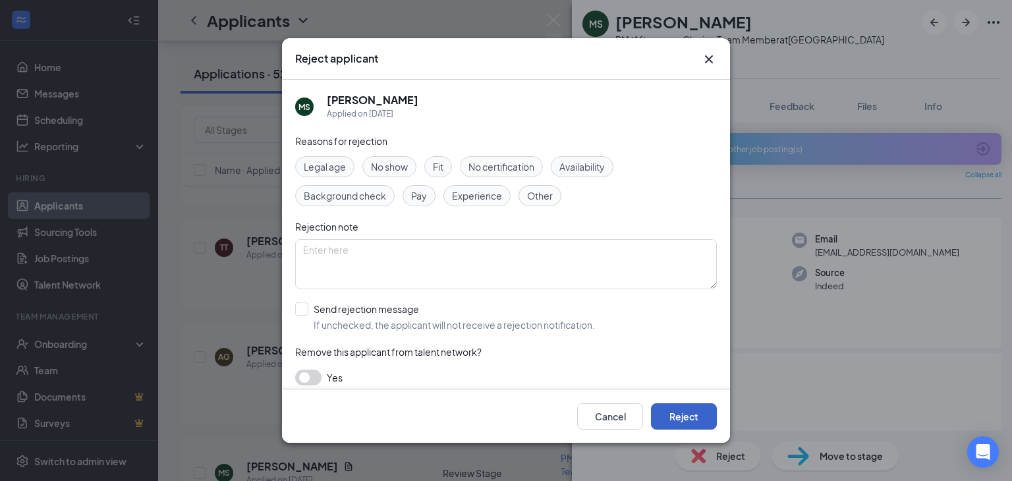
click at [696, 405] on button "Reject" at bounding box center [684, 416] width 66 height 26
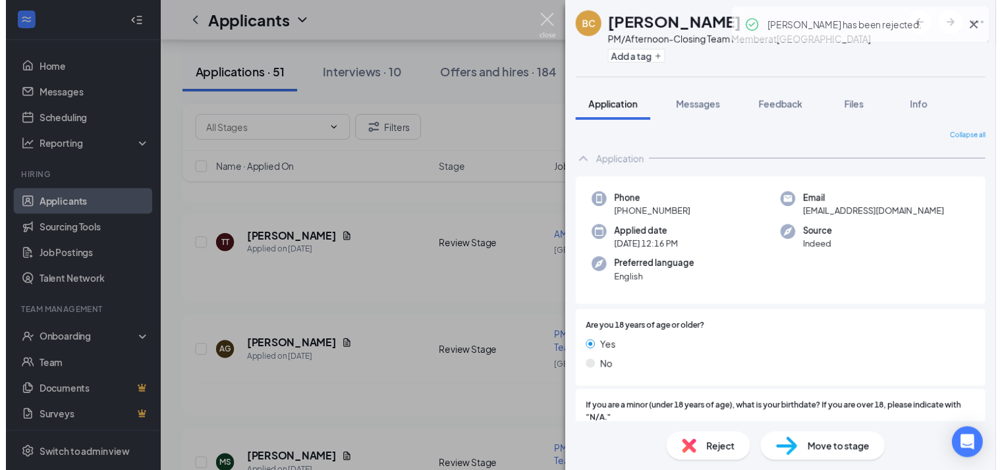
scroll to position [5393, 0]
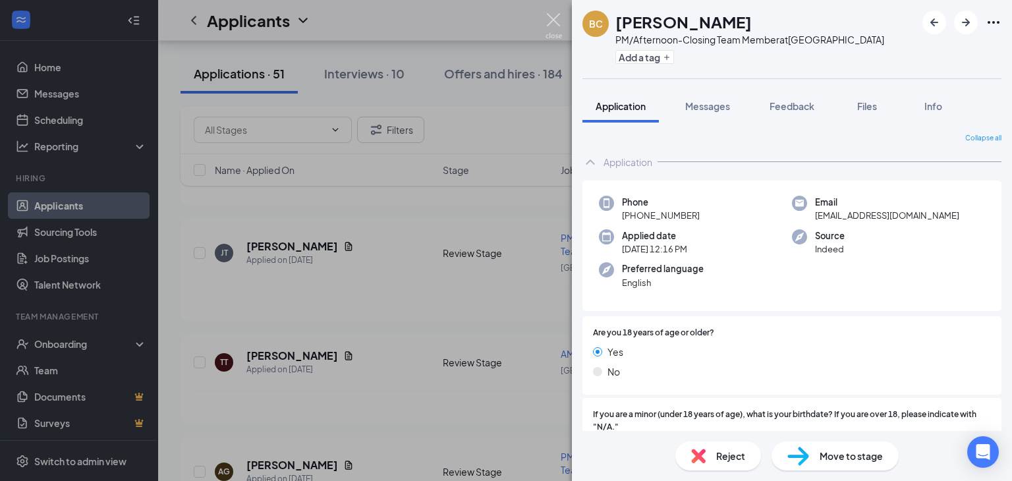
click at [555, 18] on img at bounding box center [554, 26] width 16 height 26
